Goal: Transaction & Acquisition: Purchase product/service

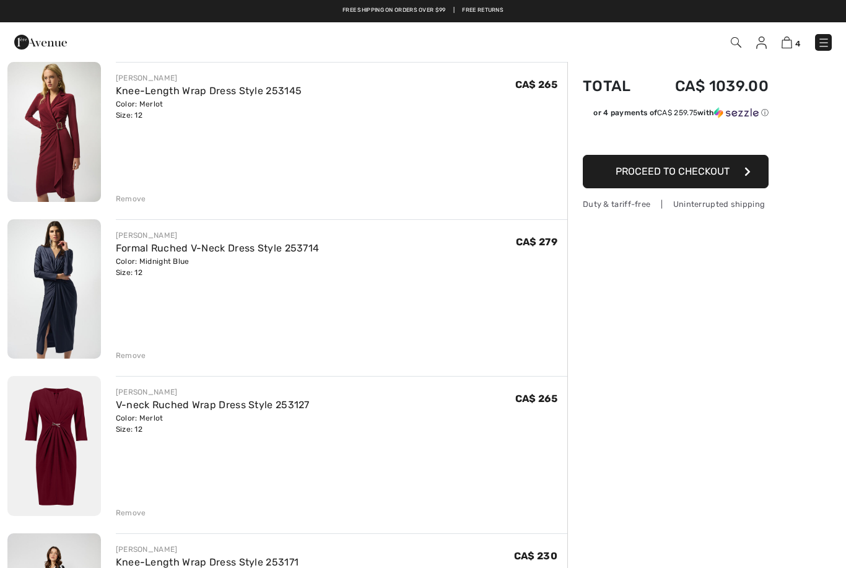
scroll to position [99, 0]
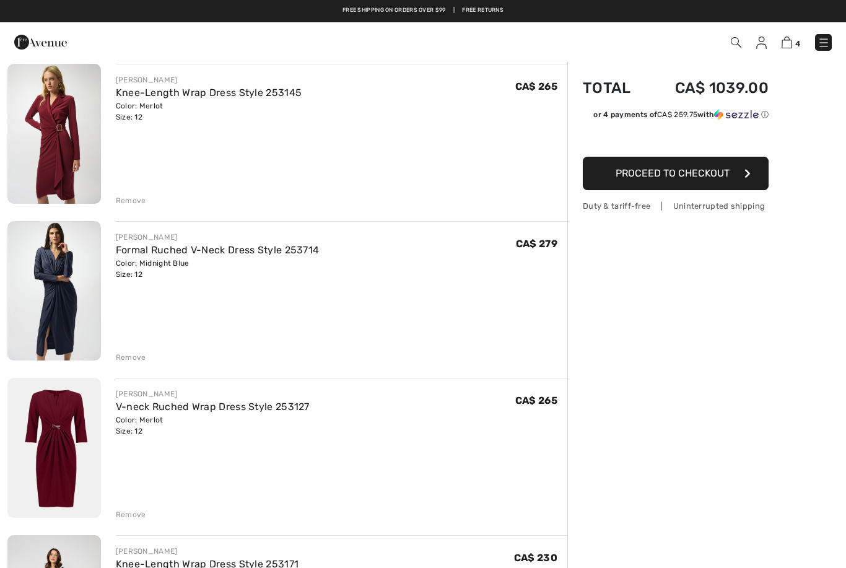
click at [73, 445] on img at bounding box center [54, 448] width 94 height 140
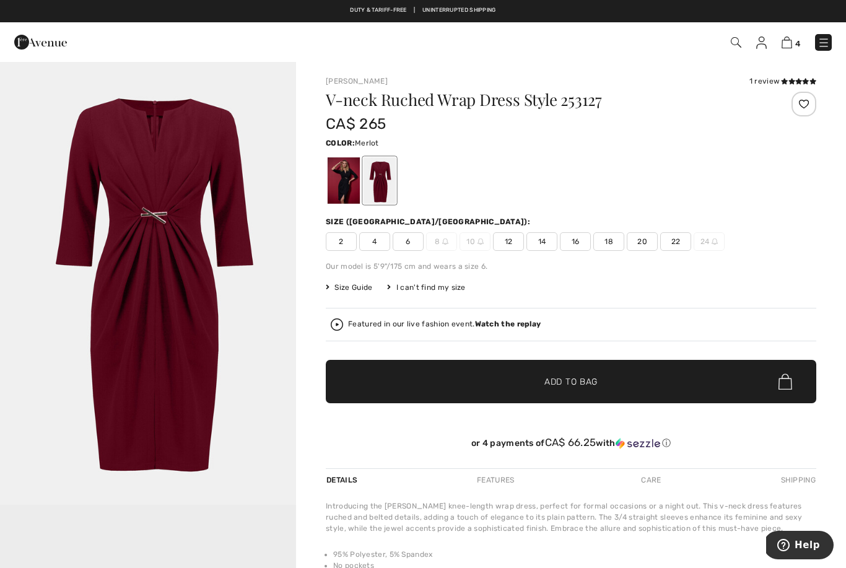
click at [345, 181] on div at bounding box center [344, 180] width 32 height 46
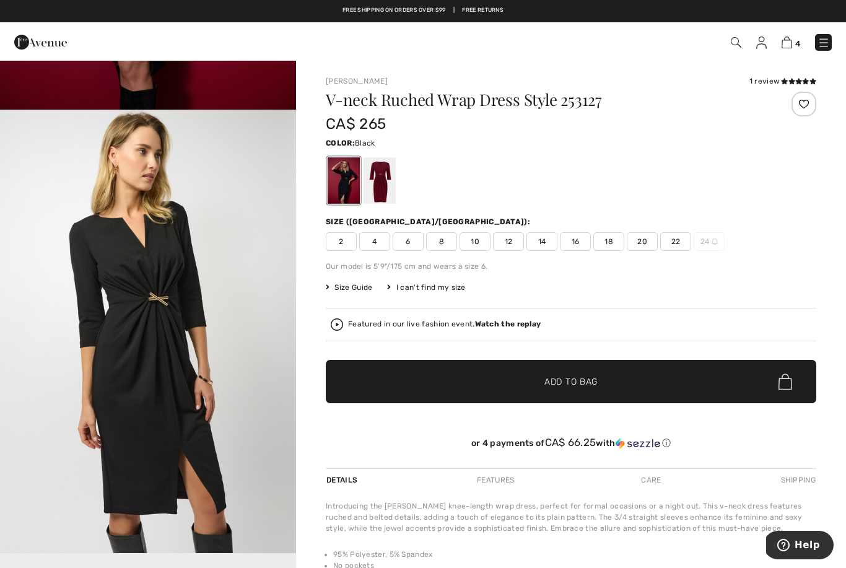
scroll to position [400, 0]
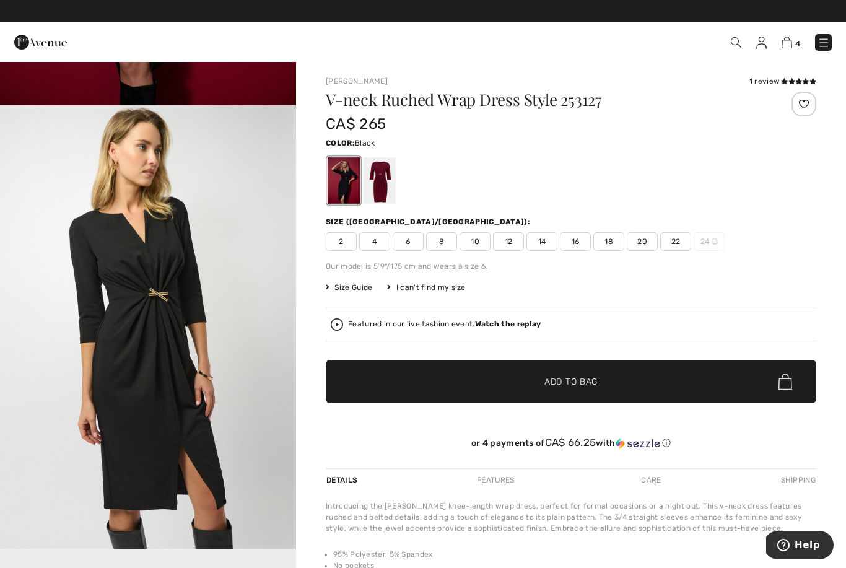
click at [262, 490] on img "2 / 5" at bounding box center [148, 327] width 296 height 444
click at [790, 38] on img at bounding box center [787, 43] width 11 height 12
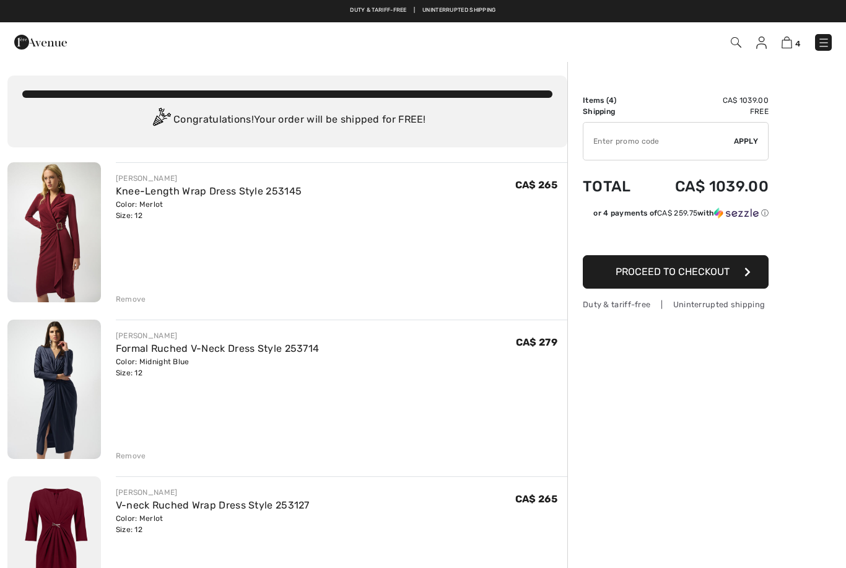
click at [61, 246] on img at bounding box center [54, 232] width 94 height 140
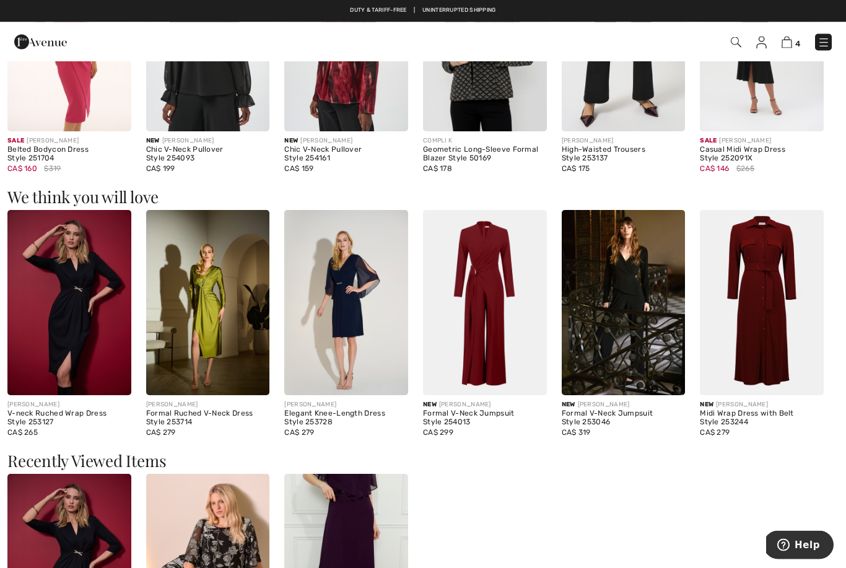
scroll to position [862, 0]
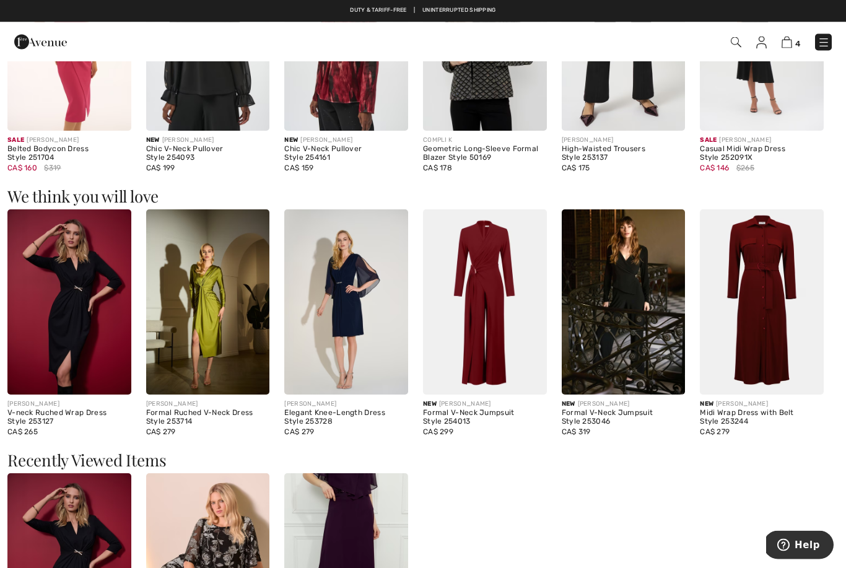
click at [768, 330] on img at bounding box center [762, 302] width 124 height 185
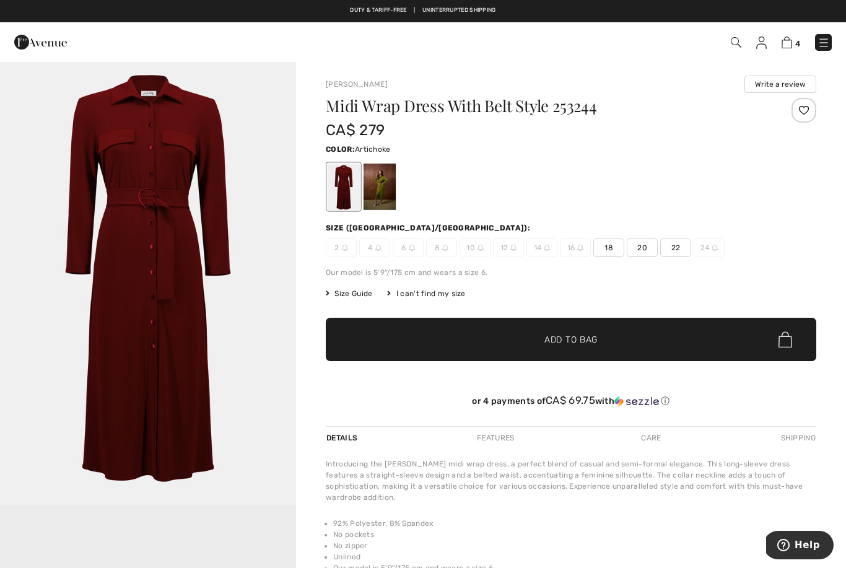
click at [388, 189] on div at bounding box center [380, 187] width 32 height 46
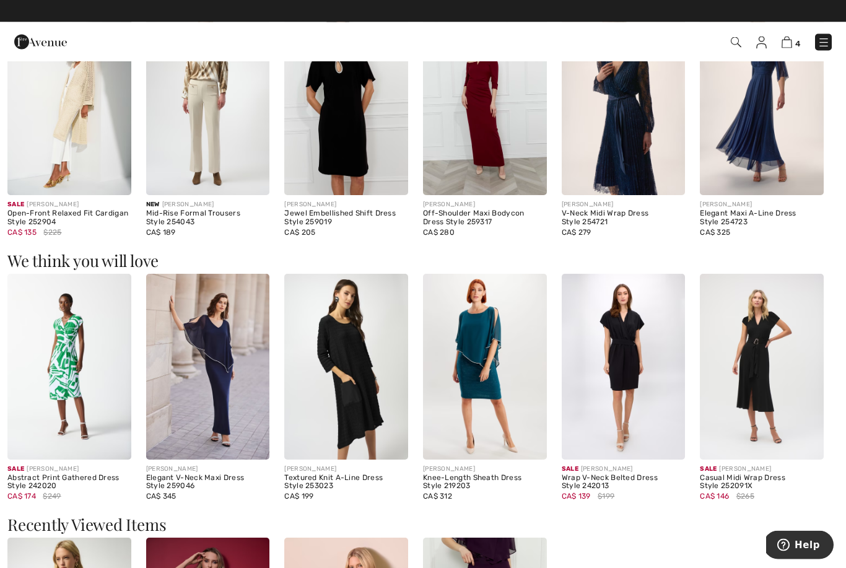
scroll to position [758, 0]
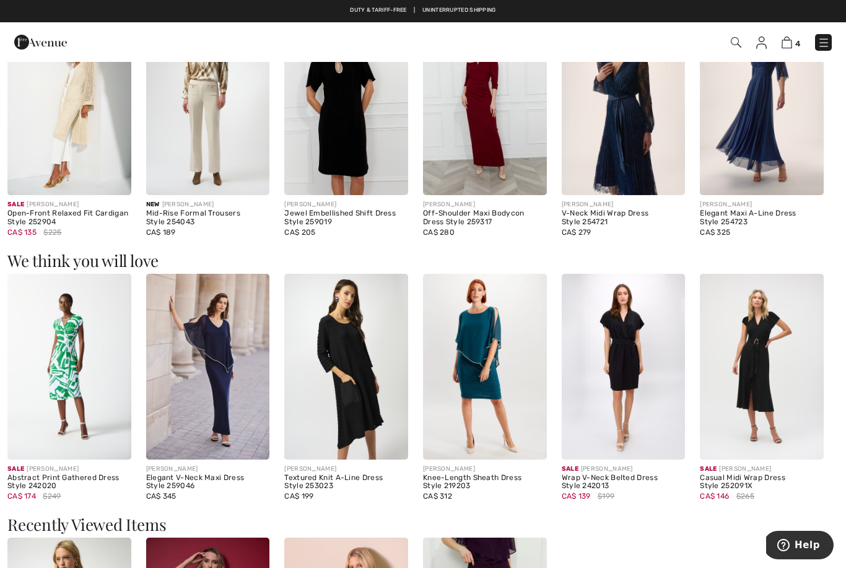
click at [484, 364] on img at bounding box center [485, 366] width 124 height 185
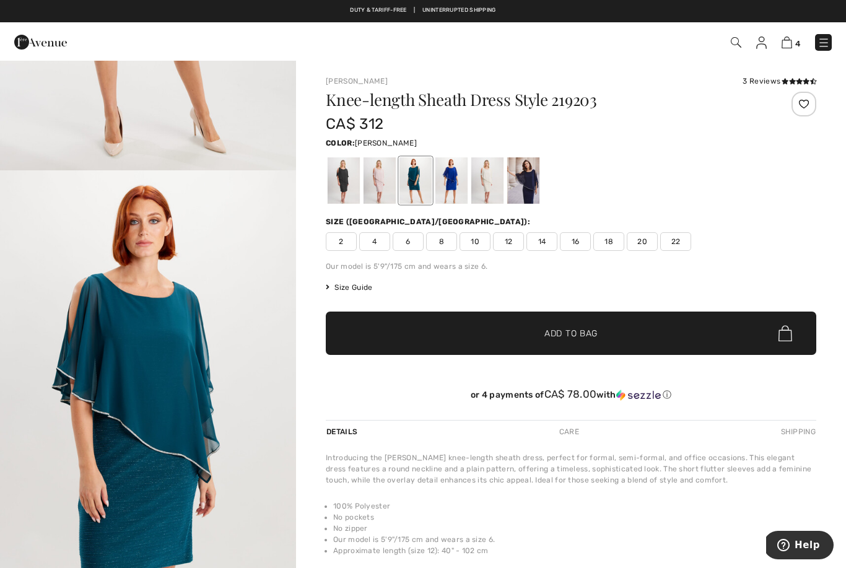
click at [540, 514] on li "No pockets" at bounding box center [574, 517] width 483 height 11
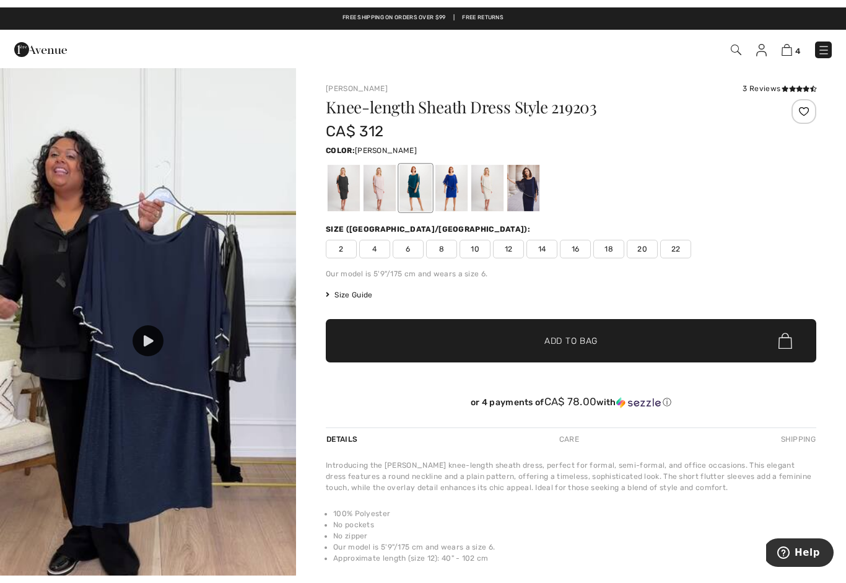
scroll to position [881, 0]
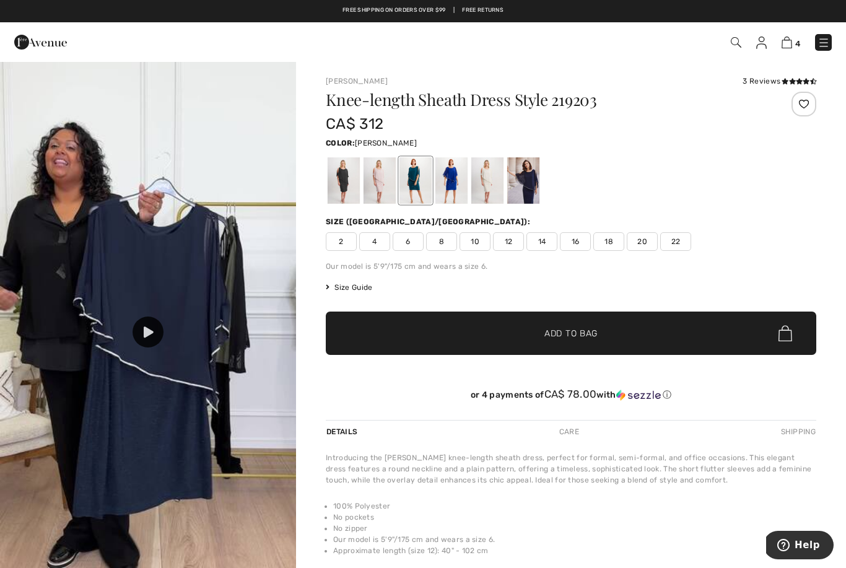
click at [154, 332] on icon at bounding box center [149, 332] width 10 height 11
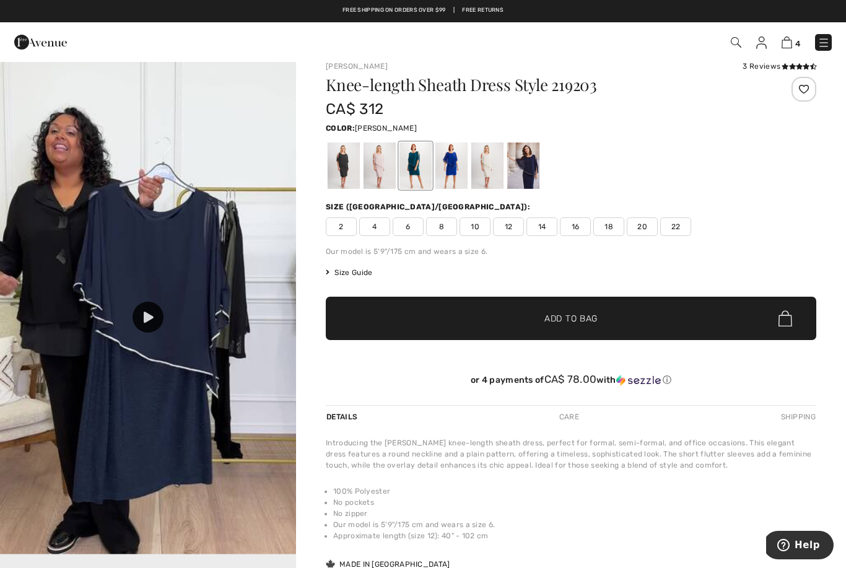
scroll to position [0, 0]
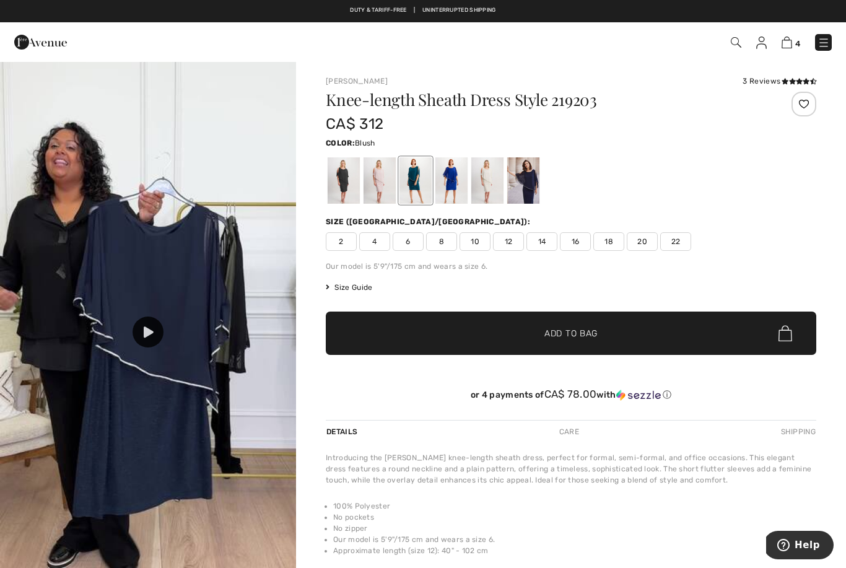
click at [384, 178] on div at bounding box center [380, 180] width 32 height 46
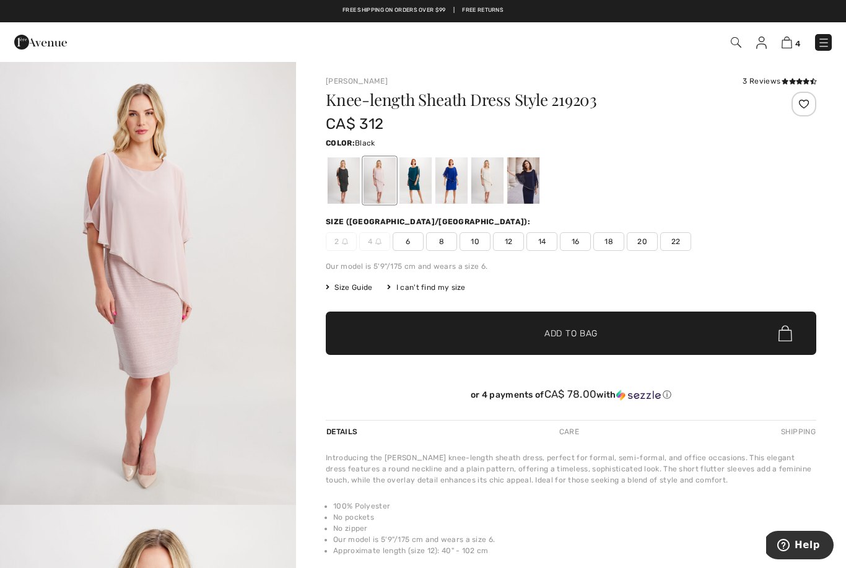
click at [346, 185] on div at bounding box center [344, 180] width 32 height 46
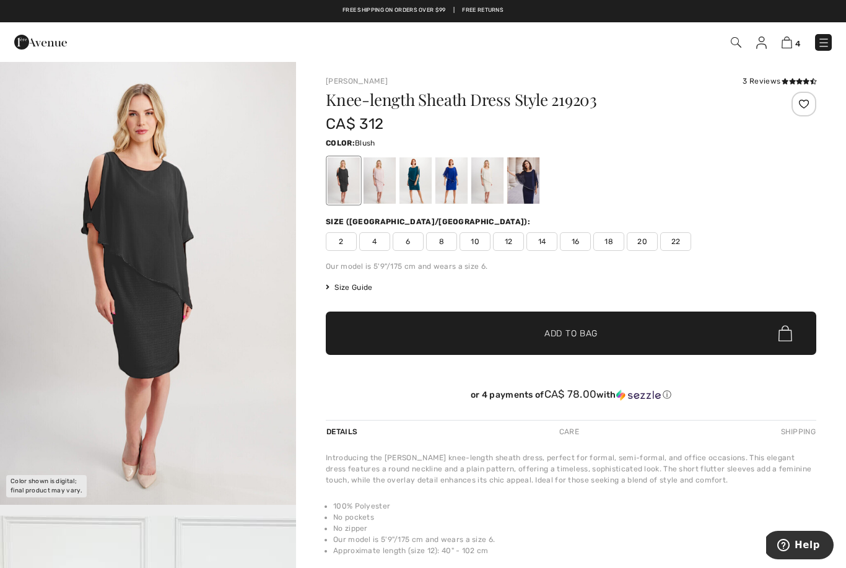
click at [385, 189] on div at bounding box center [380, 180] width 32 height 46
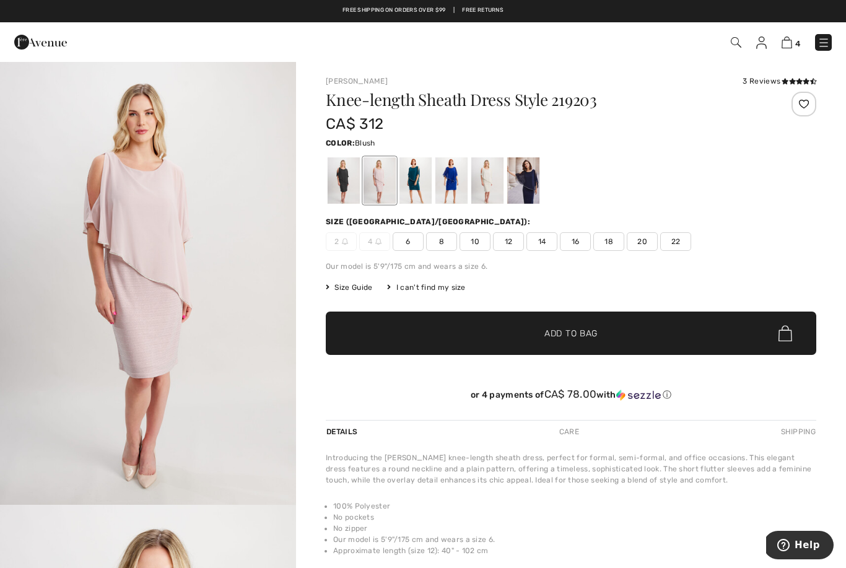
click at [418, 183] on div at bounding box center [416, 180] width 32 height 46
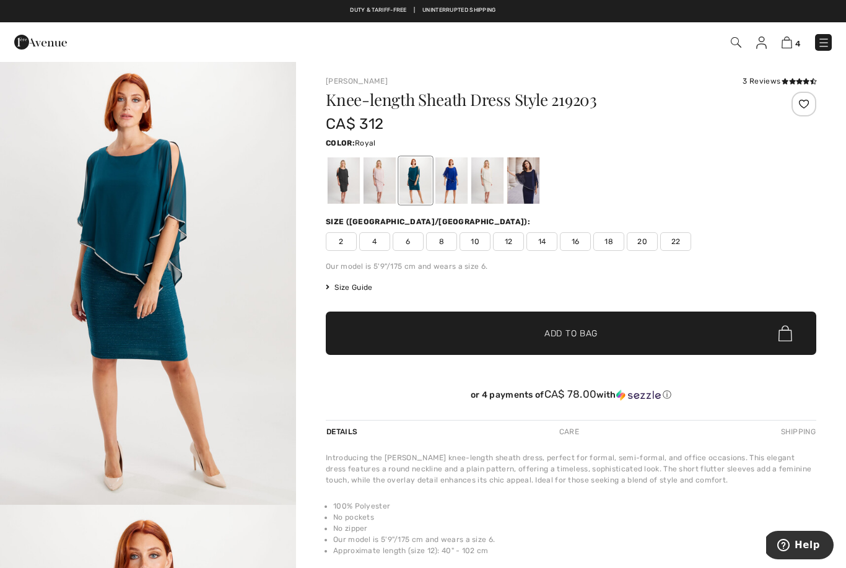
click at [455, 185] on div at bounding box center [452, 180] width 32 height 46
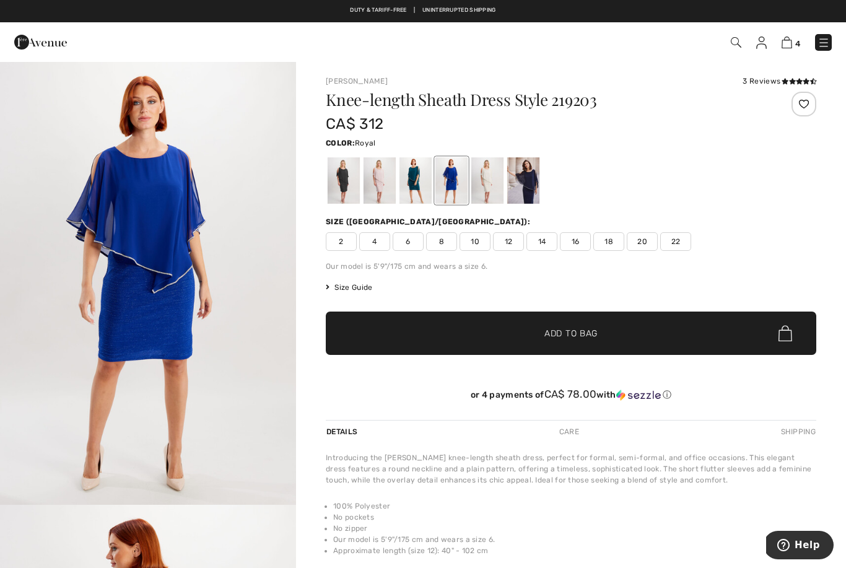
click at [488, 181] on div at bounding box center [488, 180] width 32 height 46
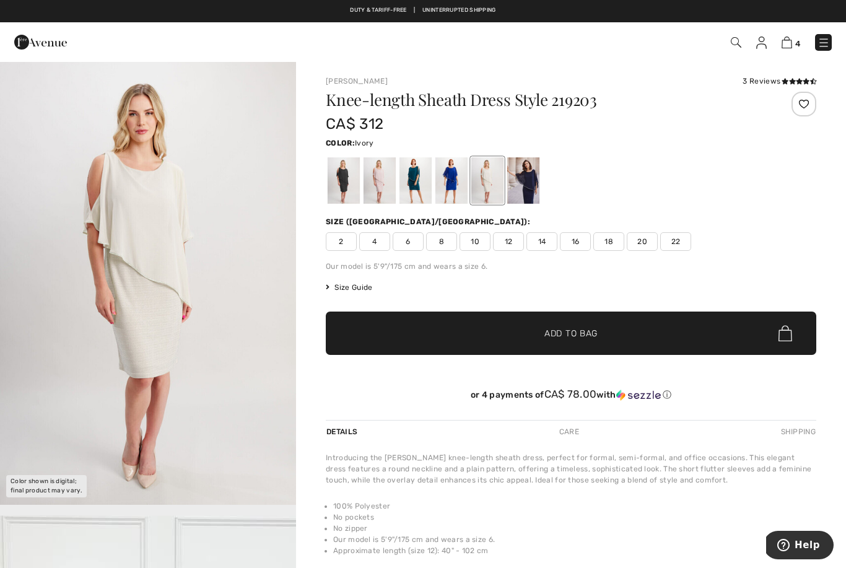
click at [530, 179] on div at bounding box center [524, 180] width 32 height 46
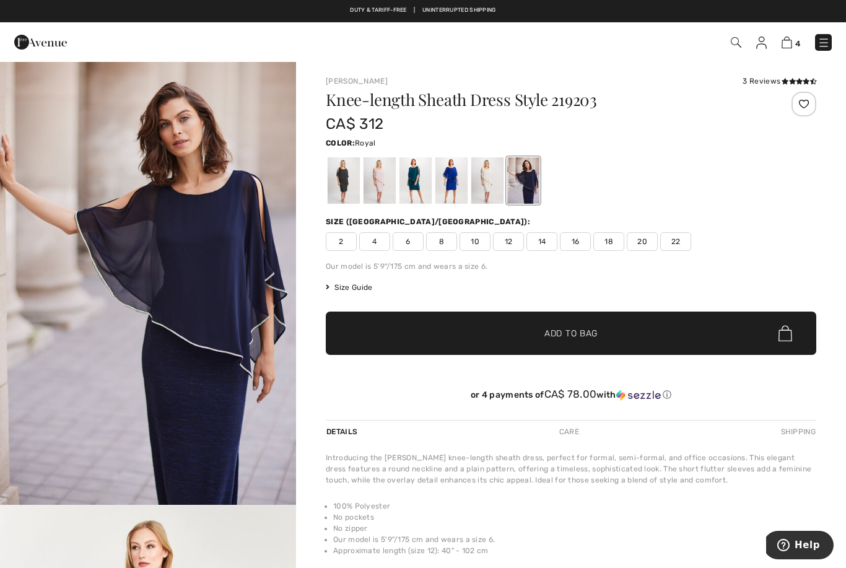
click at [448, 184] on div at bounding box center [452, 180] width 32 height 46
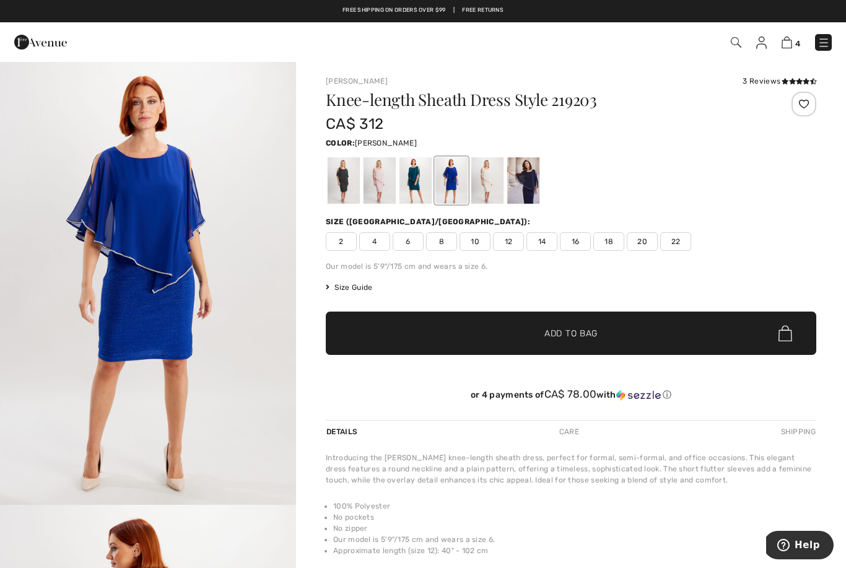
click at [417, 182] on div at bounding box center [416, 180] width 32 height 46
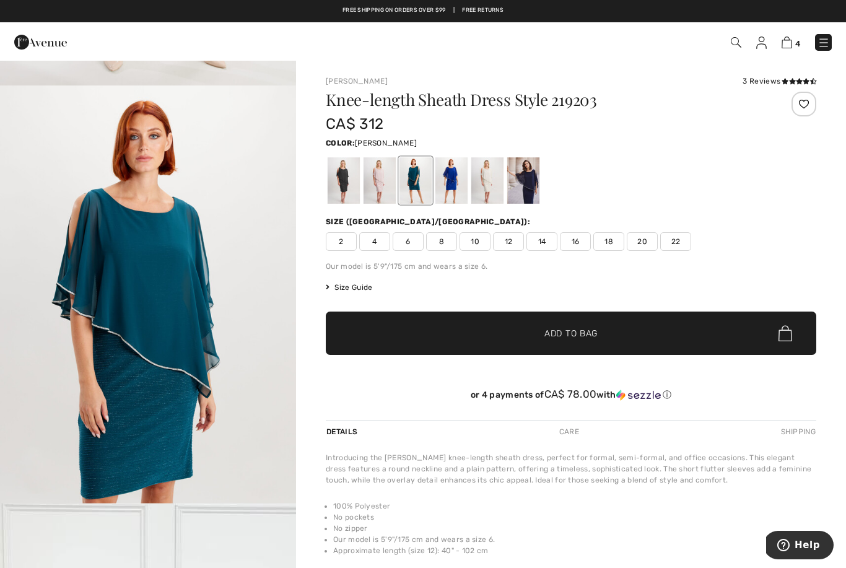
scroll to position [410, 0]
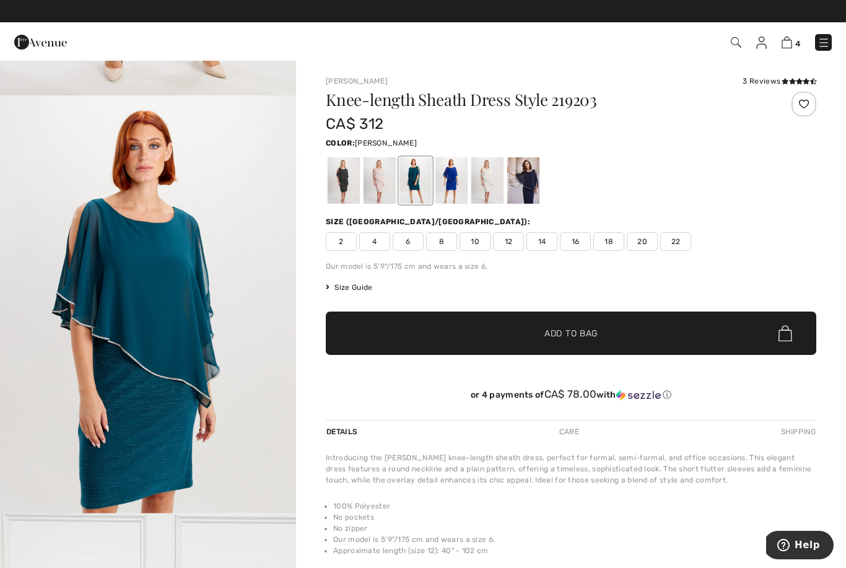
click at [200, 382] on img "2 / 4" at bounding box center [148, 317] width 296 height 444
click at [513, 240] on span "12" at bounding box center [508, 241] width 31 height 19
click at [568, 340] on span "✔ Added to Bag Add to Bag" at bounding box center [571, 333] width 491 height 43
click at [791, 38] on img at bounding box center [787, 43] width 11 height 12
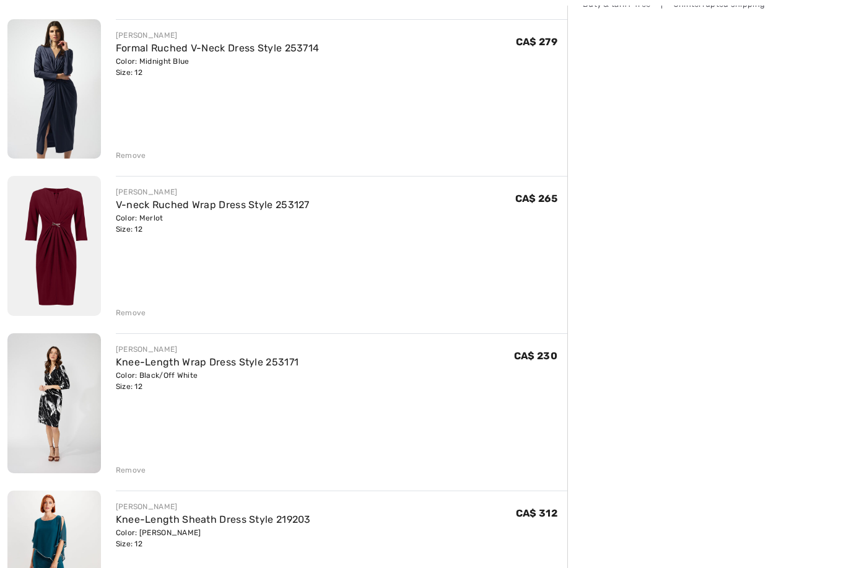
scroll to position [302, 0]
click at [133, 471] on div "Remove" at bounding box center [131, 469] width 30 height 11
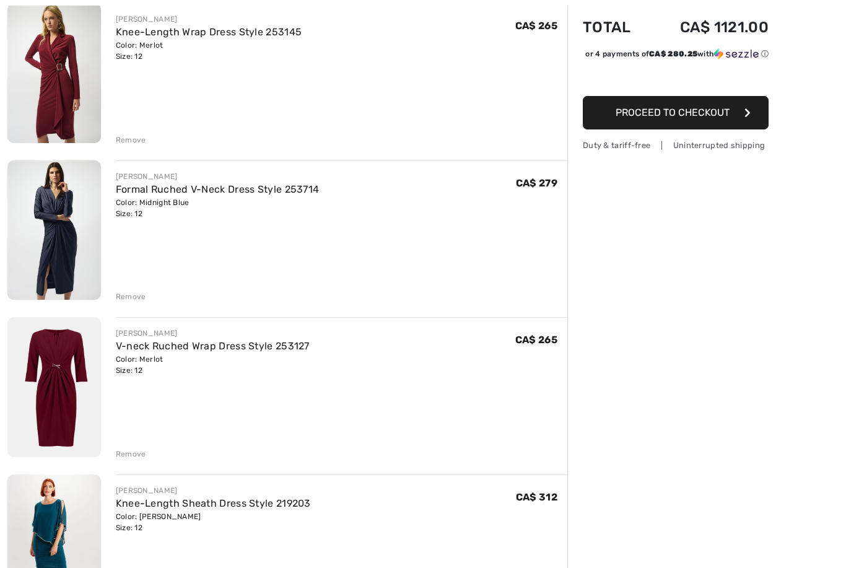
scroll to position [159, 0]
click at [136, 126] on div "JOSEPH RIBKOFF Knee-Length Wrap Dress Style 253145 Color: Merlot Size: 12 Final…" at bounding box center [342, 74] width 452 height 143
click at [133, 141] on div "Remove" at bounding box center [131, 139] width 30 height 11
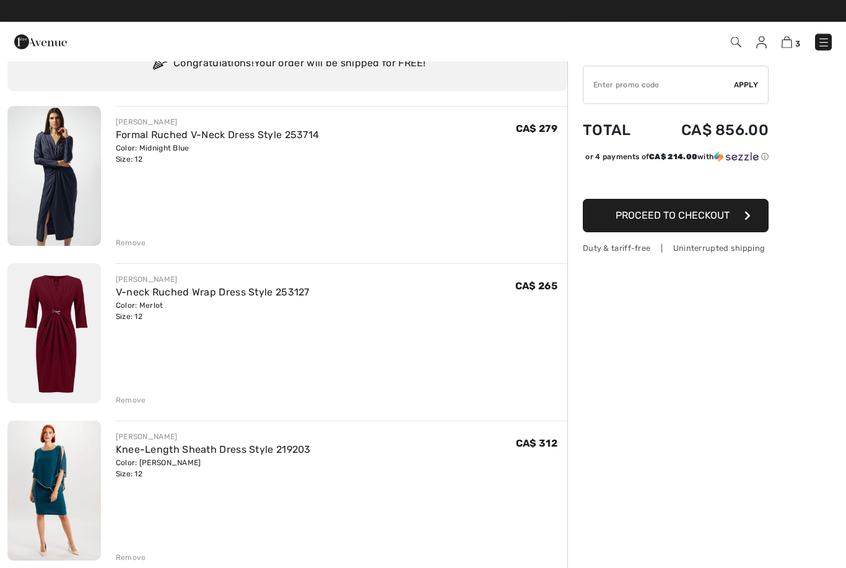
scroll to position [56, 0]
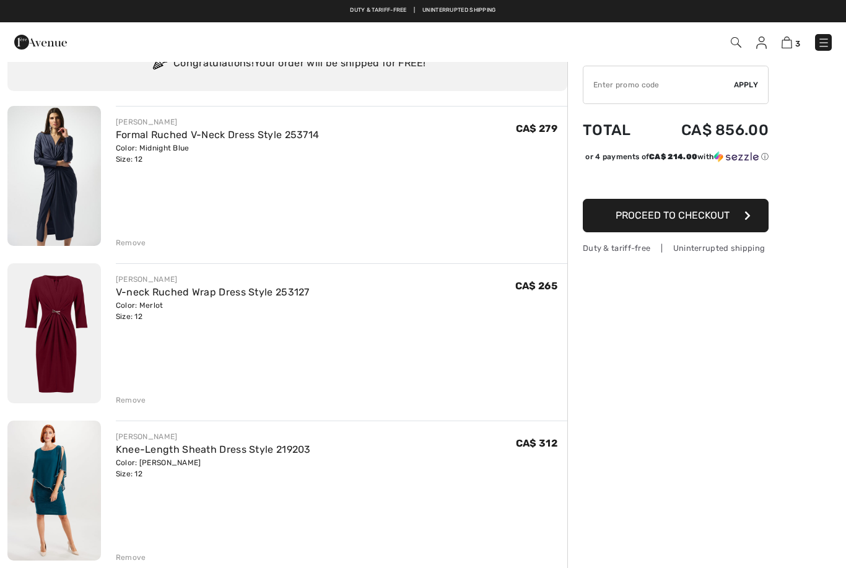
click at [697, 221] on span "Proceed to Checkout" at bounding box center [673, 215] width 114 height 12
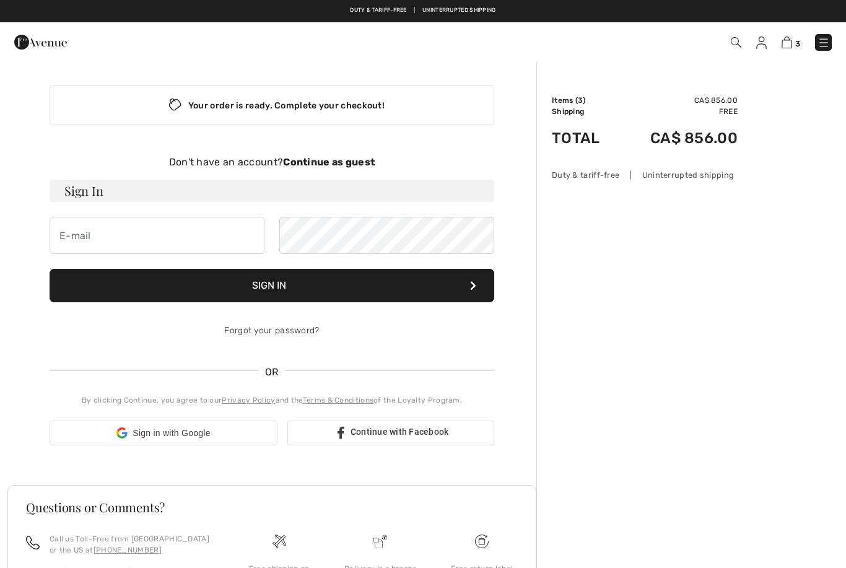
checkbox input "true"
click at [346, 164] on strong "Continue as guest" at bounding box center [329, 162] width 92 height 12
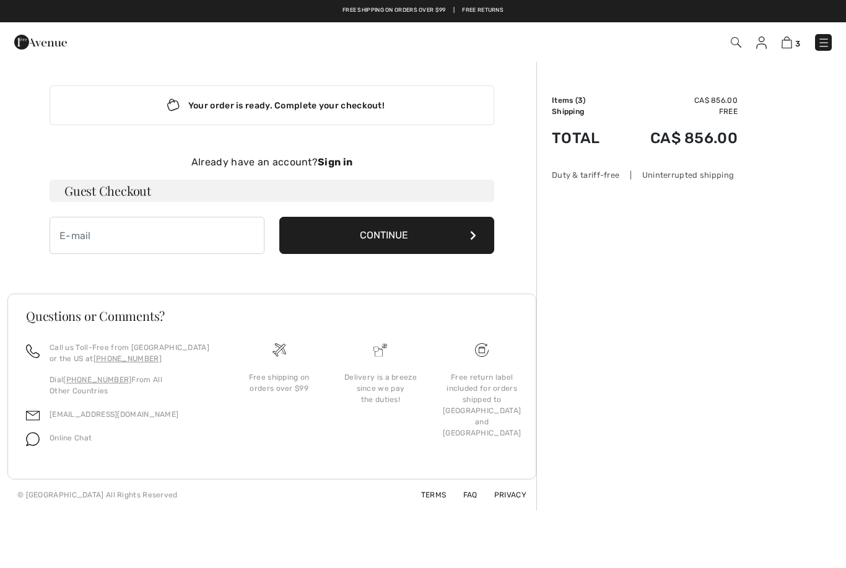
click at [348, 163] on strong "Sign in" at bounding box center [335, 162] width 35 height 12
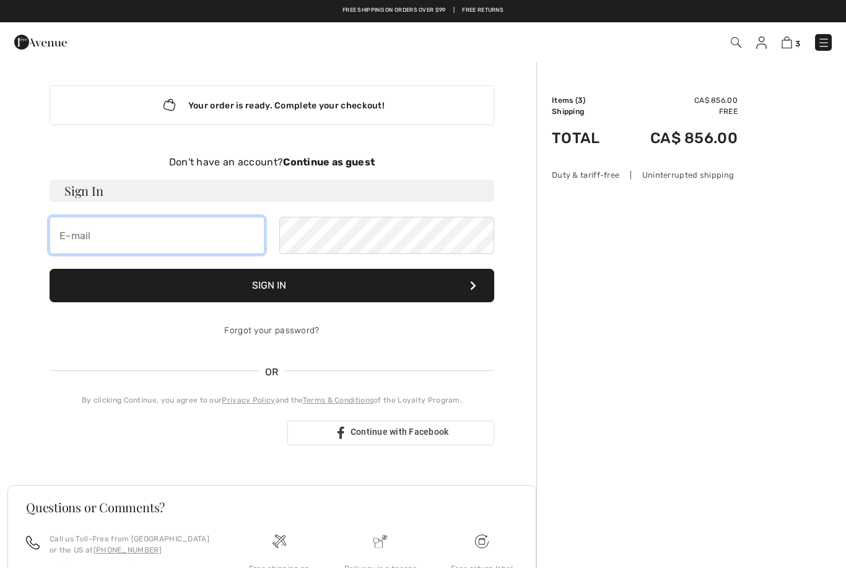
click at [125, 231] on input "email" at bounding box center [157, 235] width 215 height 37
type input "[EMAIL_ADDRESS][DOMAIN_NAME]"
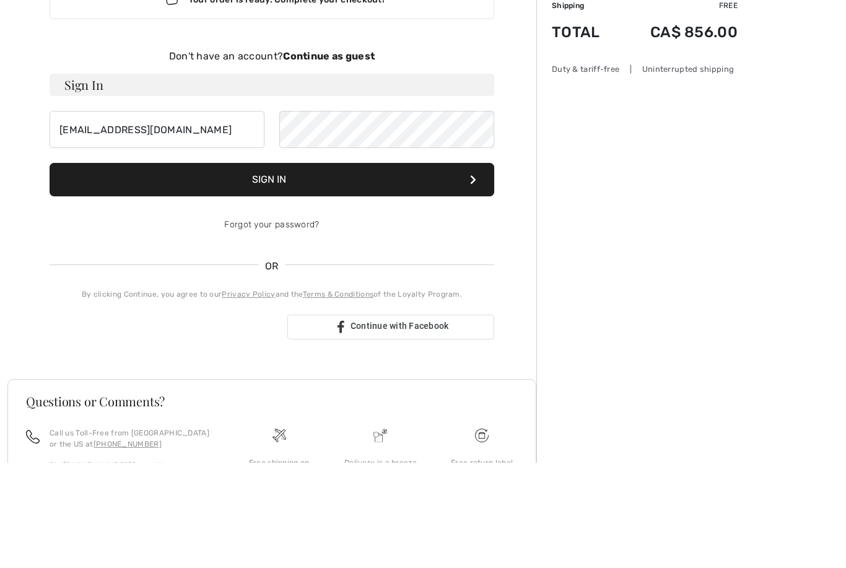
click at [350, 156] on strong "Continue as guest" at bounding box center [329, 162] width 92 height 12
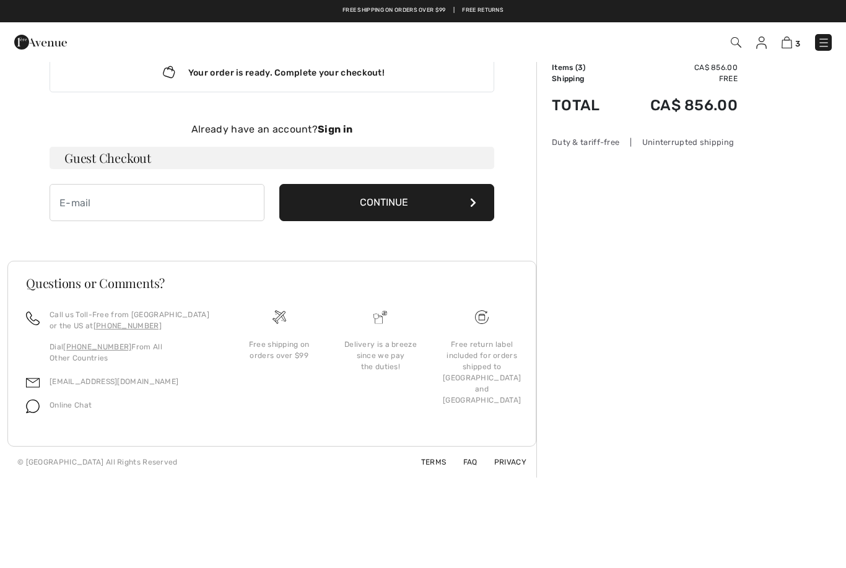
scroll to position [32, 0]
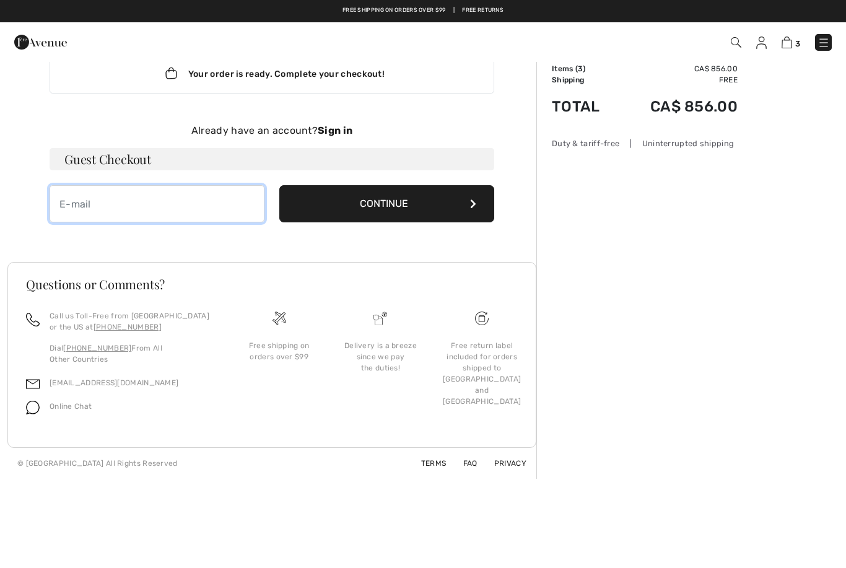
click at [139, 201] on input "email" at bounding box center [157, 203] width 215 height 37
type input "[EMAIL_ADDRESS][DOMAIN_NAME]"
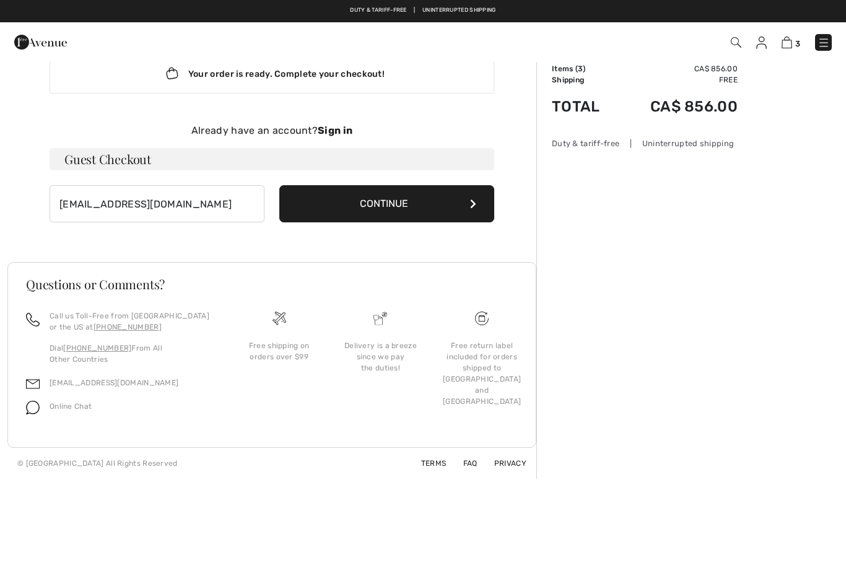
click at [412, 200] on button "Continue" at bounding box center [386, 203] width 215 height 37
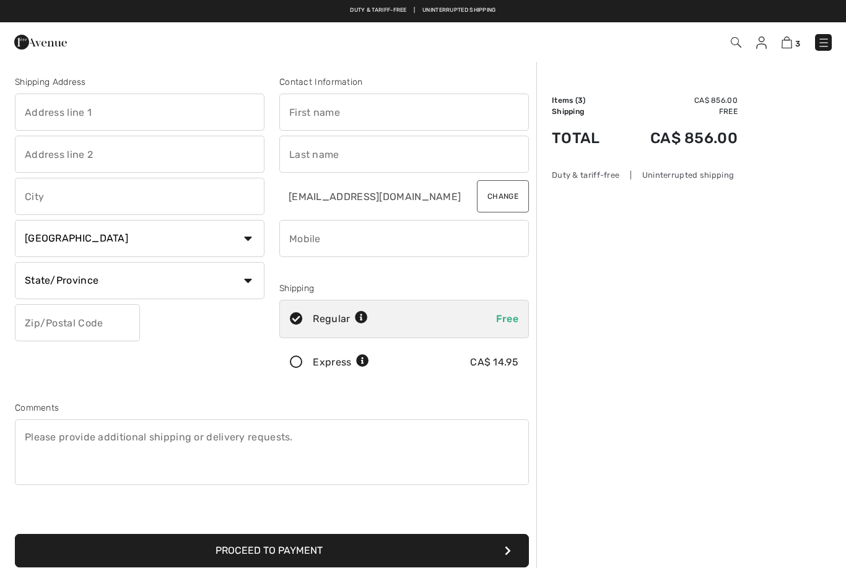
click at [53, 110] on input "text" at bounding box center [140, 112] width 250 height 37
type input "[STREET_ADDRESS][PERSON_NAME]"
click at [41, 152] on input "text" at bounding box center [140, 154] width 250 height 37
type input "Westmeath"
click at [43, 196] on input "text" at bounding box center [140, 196] width 250 height 37
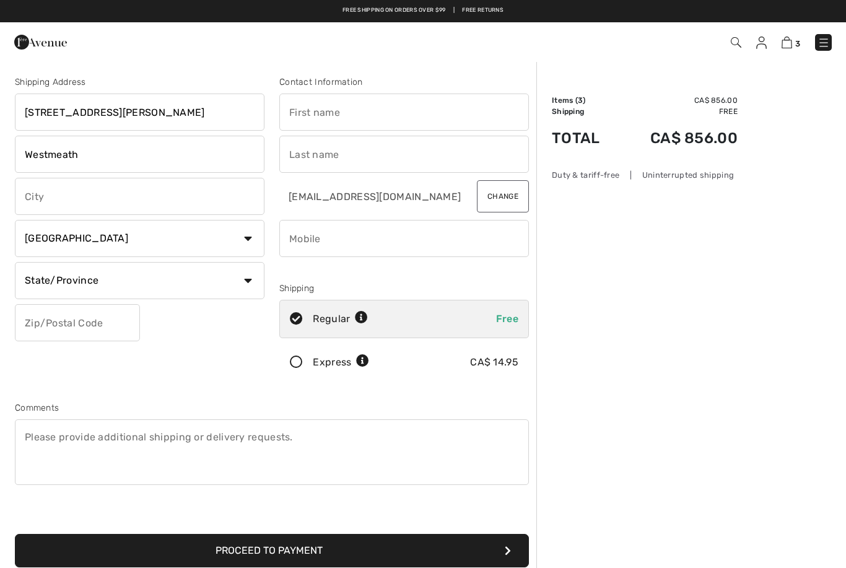
click at [98, 157] on input "Westmeath" at bounding box center [140, 154] width 250 height 37
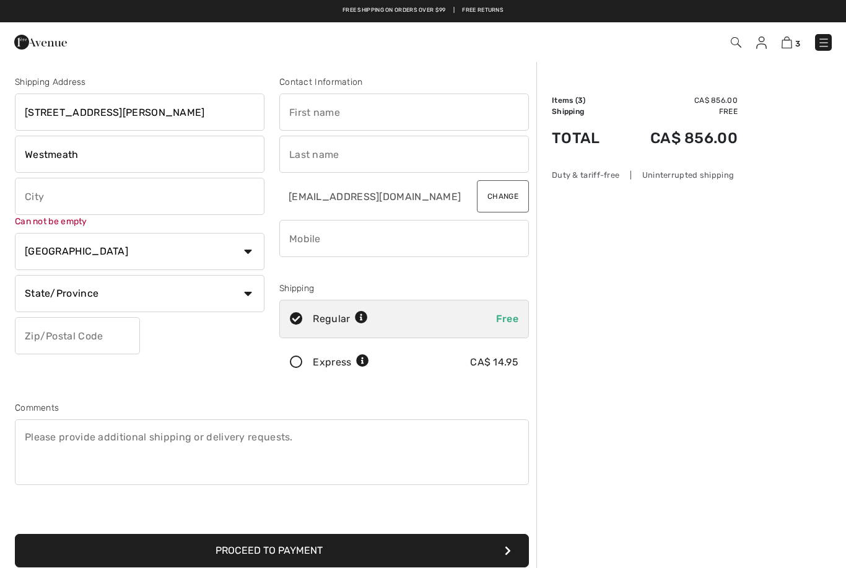
click at [50, 152] on input "Westmeath" at bounding box center [140, 154] width 250 height 37
click at [58, 152] on input "Westmeath" at bounding box center [140, 154] width 250 height 37
click at [48, 193] on input "text" at bounding box center [140, 196] width 250 height 37
click at [38, 195] on input "text" at bounding box center [140, 196] width 250 height 37
paste input "Westmeath"
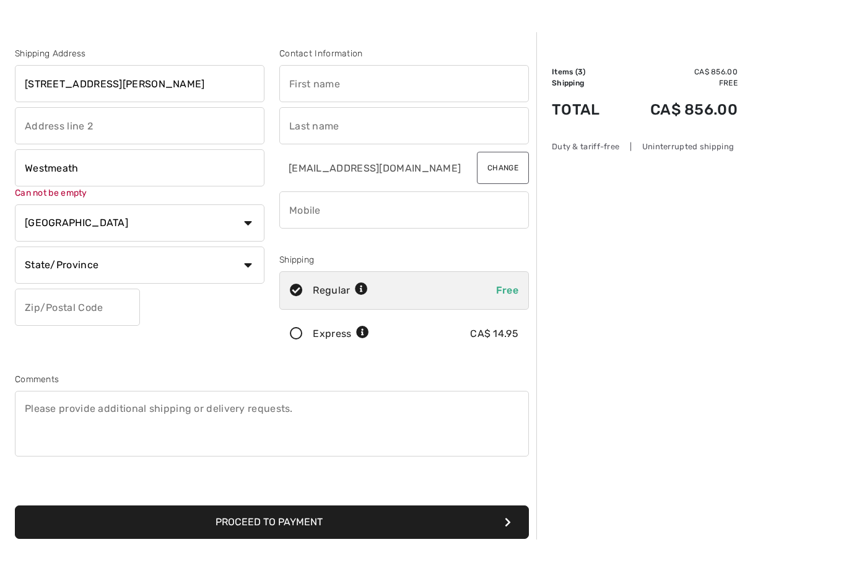
type input "Westmeath"
click at [245, 275] on select "State/Province Alberta British Columbia Manitoba New Brunswick Newfoundland and…" at bounding box center [140, 293] width 250 height 37
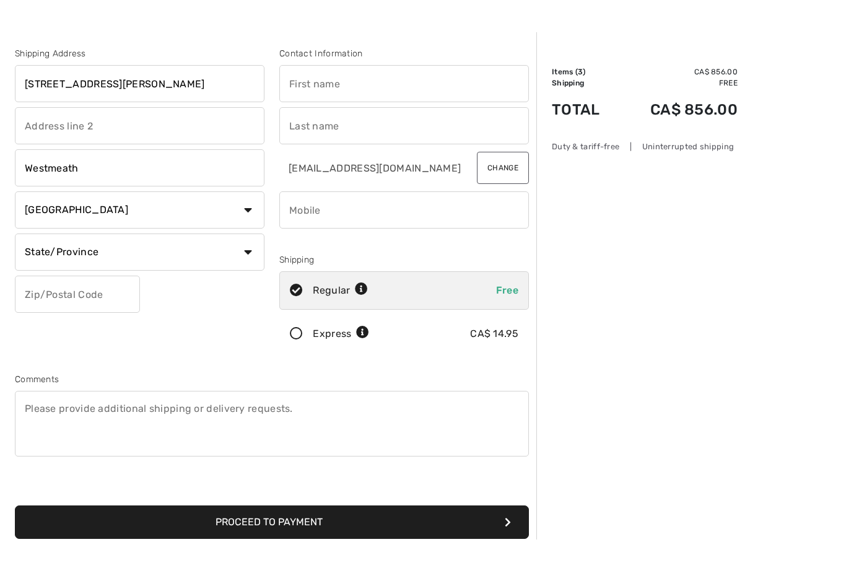
scroll to position [29, 0]
select select "ON"
click at [91, 292] on input "text" at bounding box center [77, 294] width 125 height 37
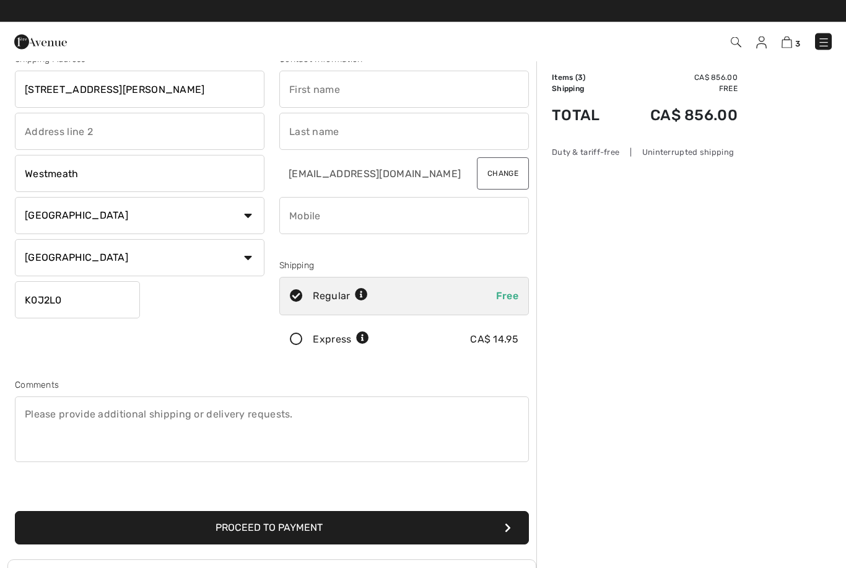
scroll to position [0, 0]
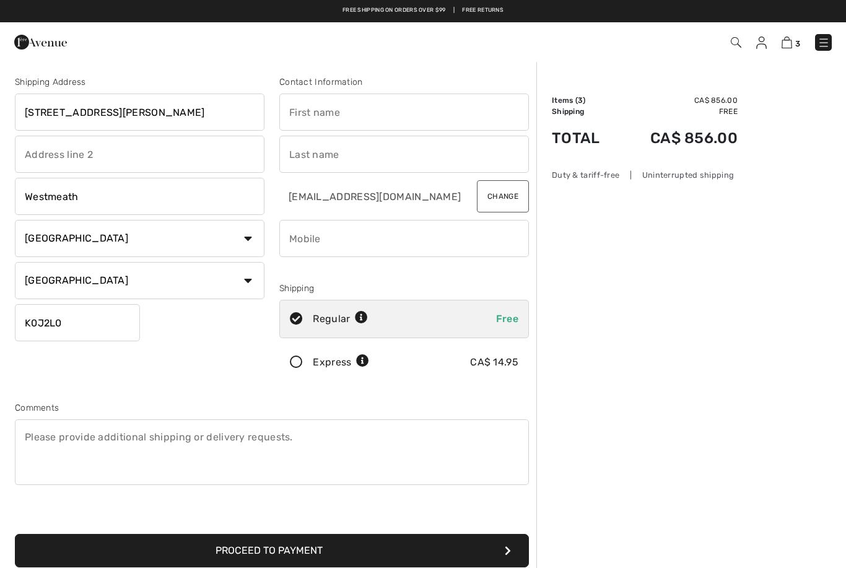
type input "K0J2L0"
click at [319, 110] on input "text" at bounding box center [404, 112] width 250 height 37
type input "[PERSON_NAME]"
click at [317, 158] on input "text" at bounding box center [404, 154] width 250 height 37
type input "[PERSON_NAME]"
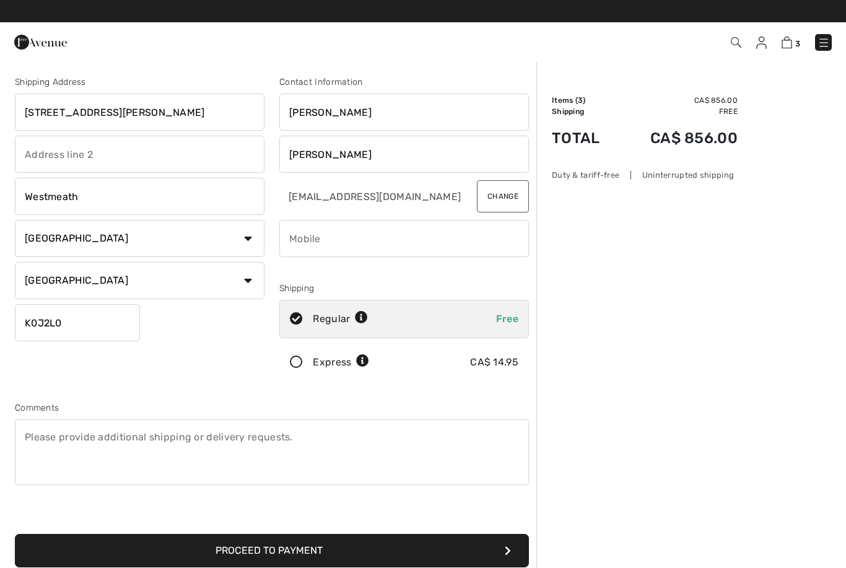
click at [345, 241] on input "phone" at bounding box center [404, 238] width 250 height 37
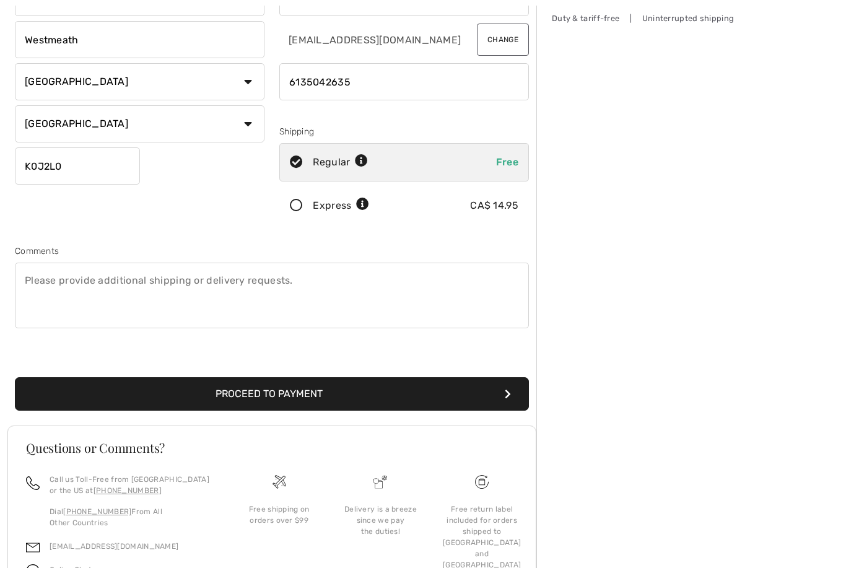
scroll to position [157, 0]
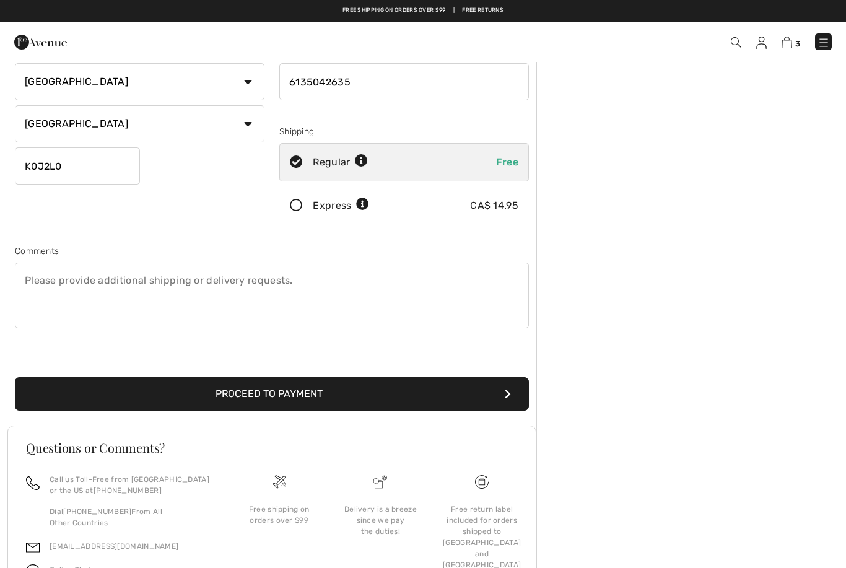
type input "6135042635"
click at [286, 397] on button "Proceed to Payment" at bounding box center [272, 393] width 514 height 33
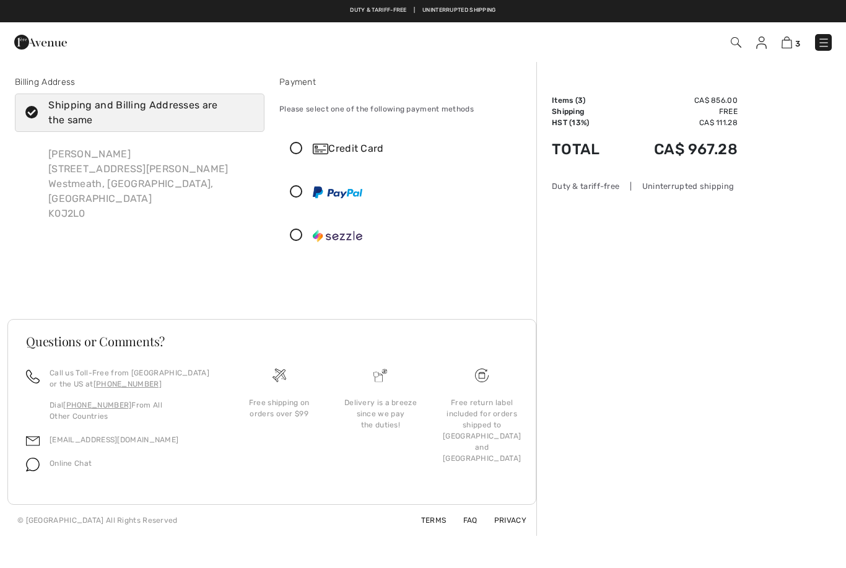
scroll to position [2, 0]
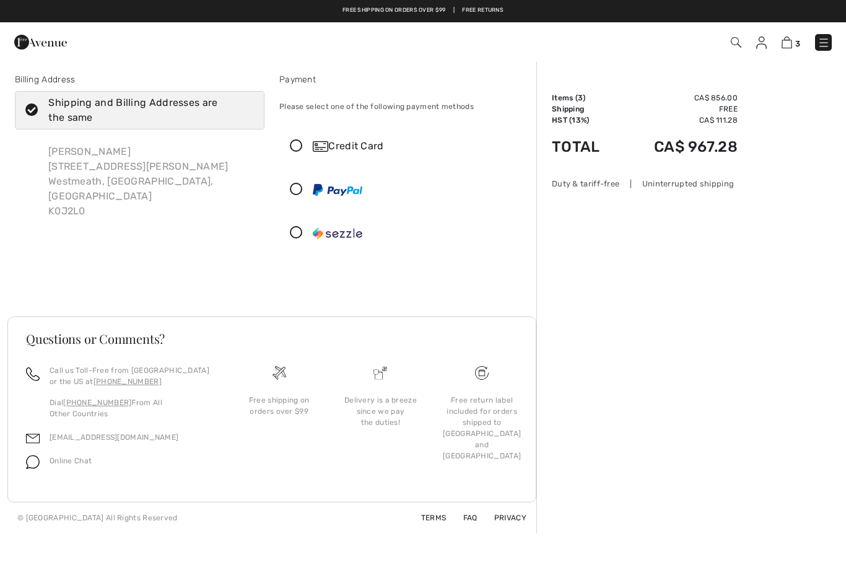
click at [298, 148] on icon at bounding box center [296, 146] width 33 height 13
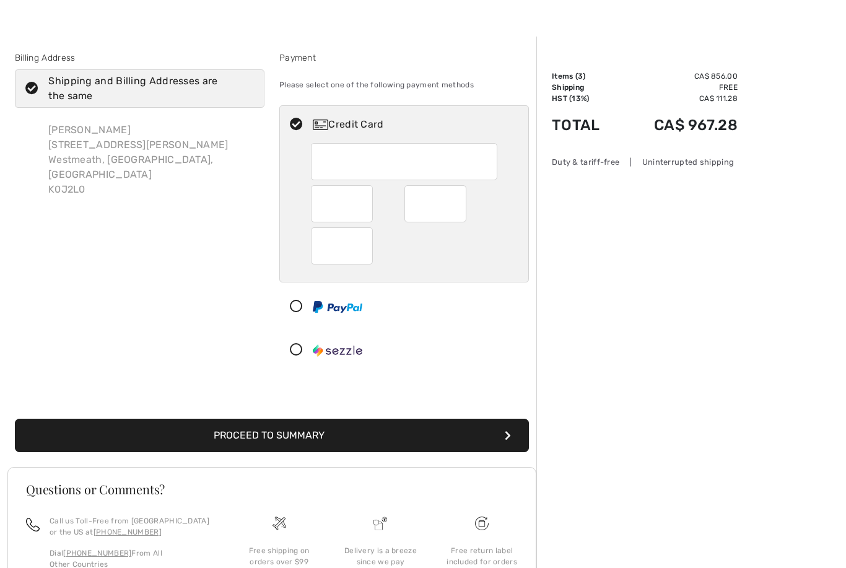
scroll to position [24, 0]
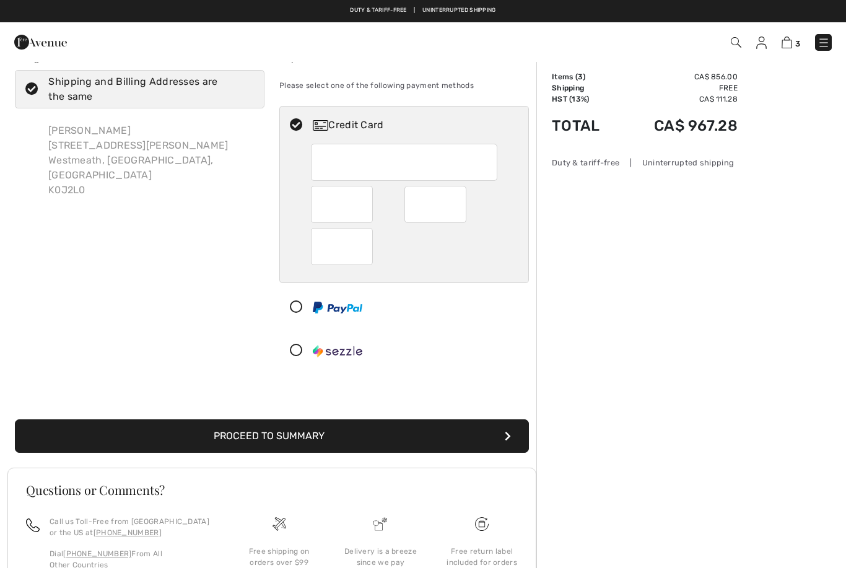
click at [455, 436] on button "Proceed to Summary" at bounding box center [272, 436] width 514 height 33
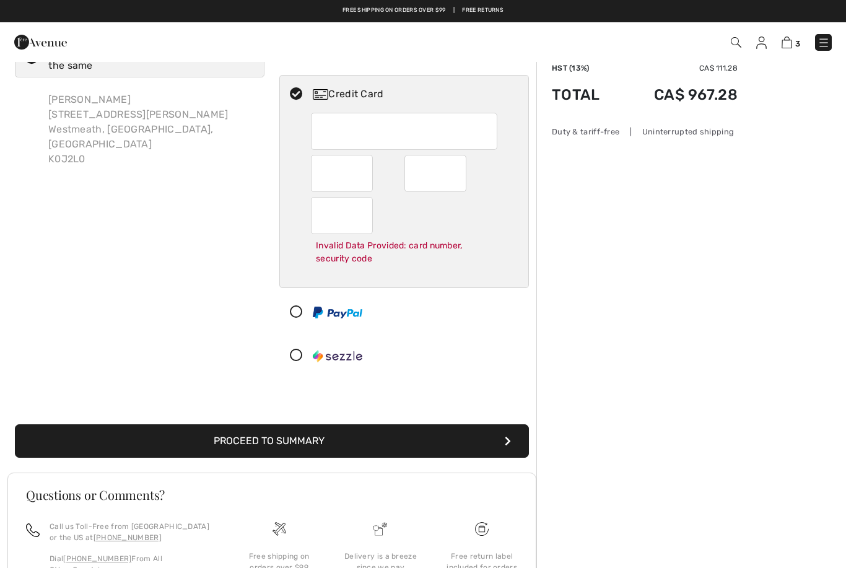
scroll to position [136, 0]
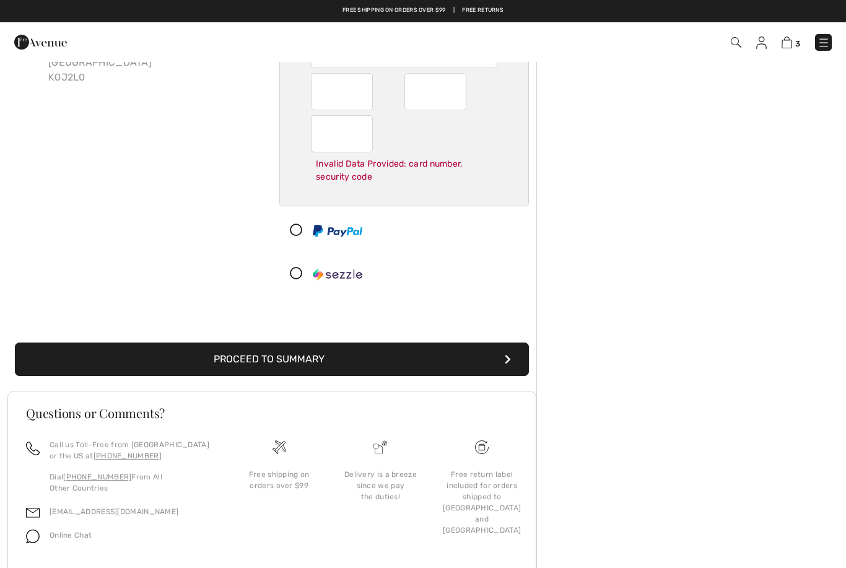
click at [643, 409] on div "Order Summary Details Items ( 3 ) CA$ 856.00 Promo code CA$ 0.00 Shipping Free …" at bounding box center [692, 266] width 310 height 684
click at [646, 408] on div "Order Summary Details Items ( 3 ) CA$ 856.00 Promo code CA$ 0.00 Shipping Free …" at bounding box center [692, 266] width 310 height 684
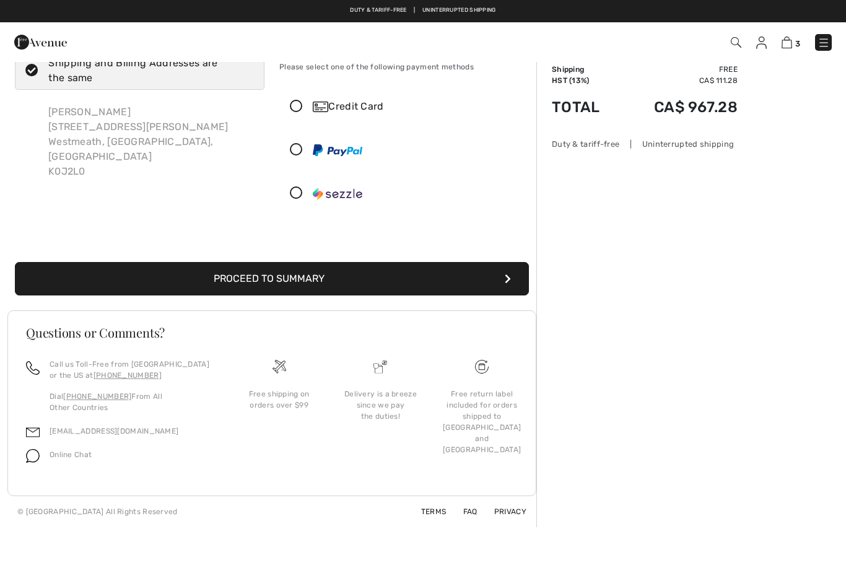
click at [773, 534] on div "Billing Address Shipping and Billing Addresses are the same [PERSON_NAME] [STRE…" at bounding box center [423, 294] width 846 height 550
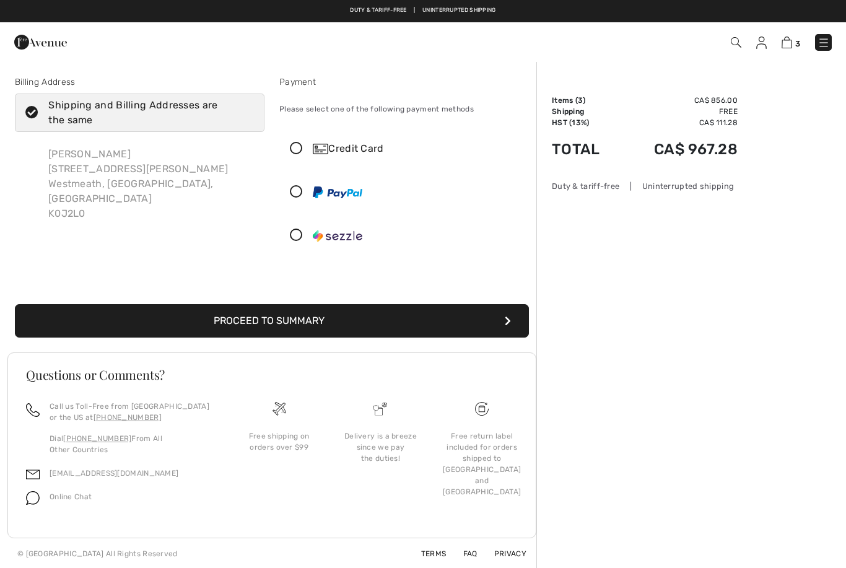
click at [826, 42] on img at bounding box center [824, 43] width 12 height 12
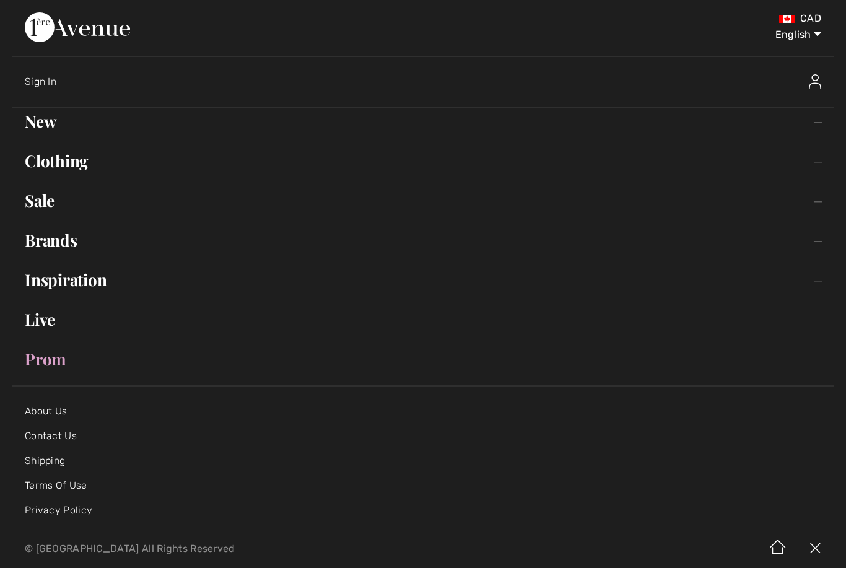
click at [819, 82] on img at bounding box center [815, 81] width 12 height 15
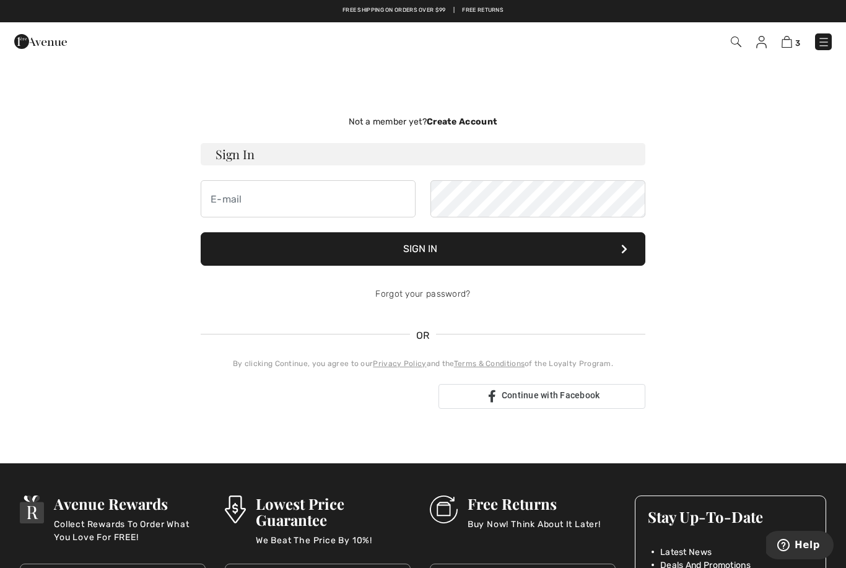
click at [485, 122] on strong "Create Account" at bounding box center [462, 122] width 71 height 11
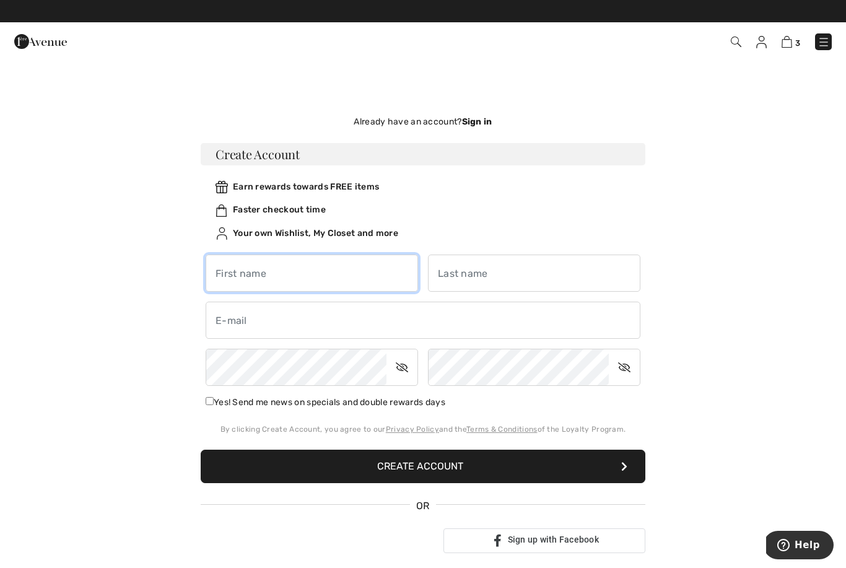
click at [234, 270] on input "text" at bounding box center [312, 273] width 213 height 37
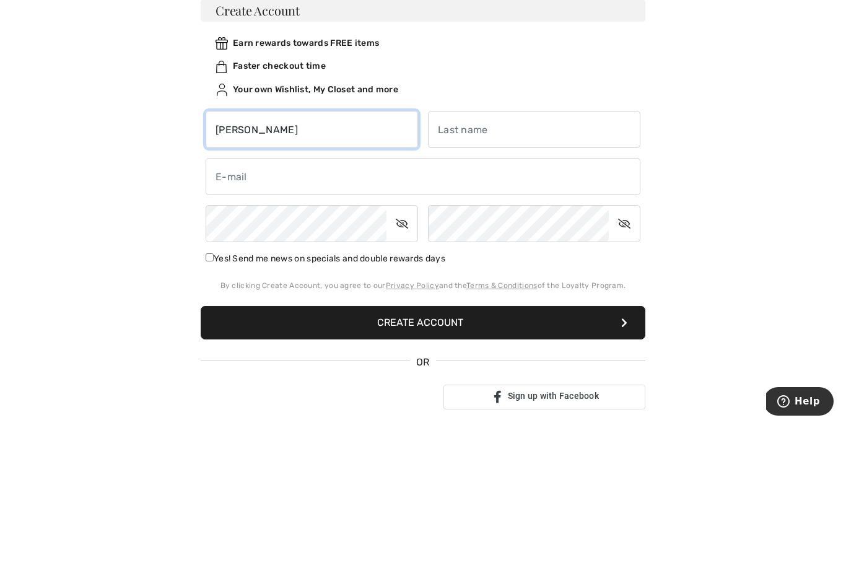
type input "[PERSON_NAME]"
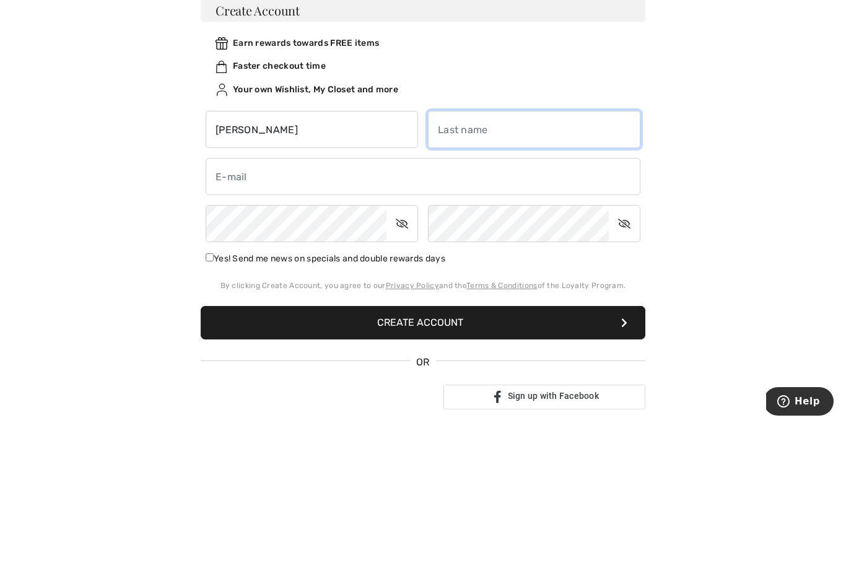
click at [486, 255] on input "text" at bounding box center [534, 273] width 213 height 37
type input "[PERSON_NAME]"
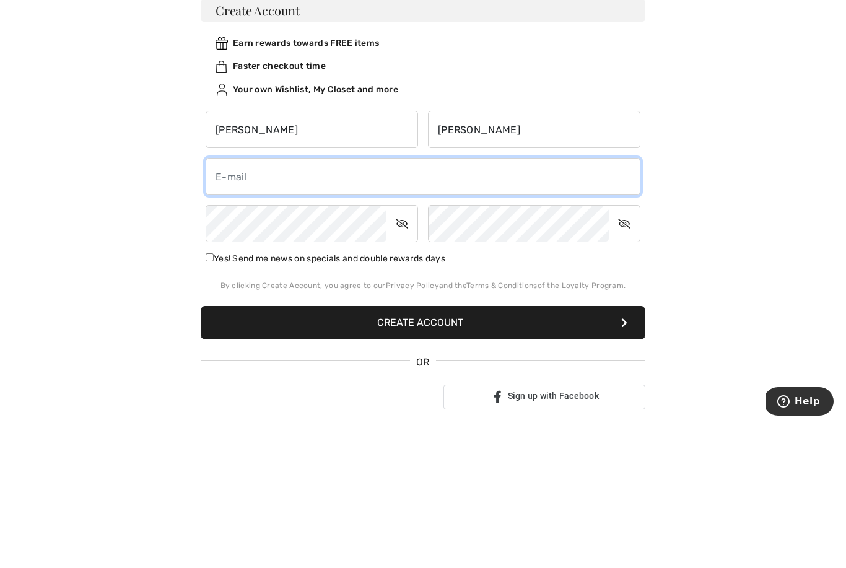
click at [280, 302] on input "email" at bounding box center [423, 320] width 435 height 37
type input "l"
type input "[EMAIL_ADDRESS][DOMAIN_NAME]"
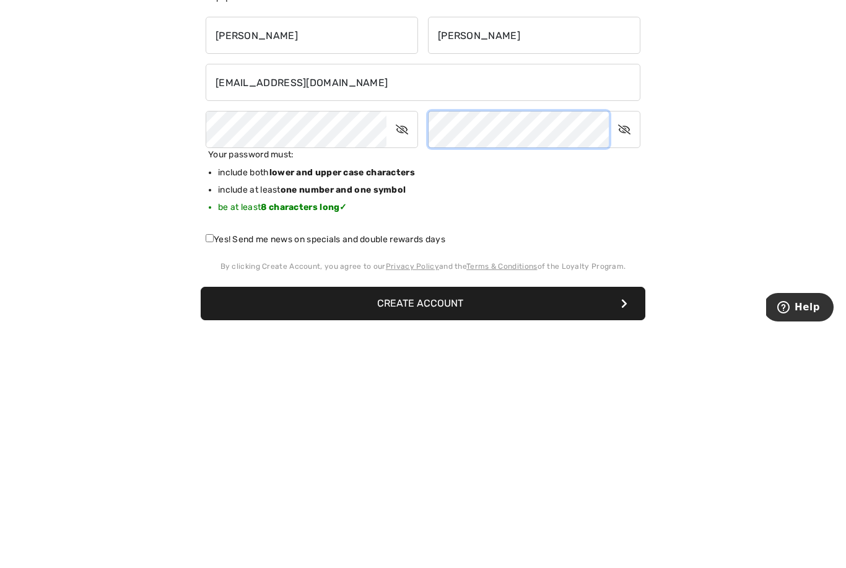
click at [423, 525] on button "Create Account" at bounding box center [423, 541] width 445 height 33
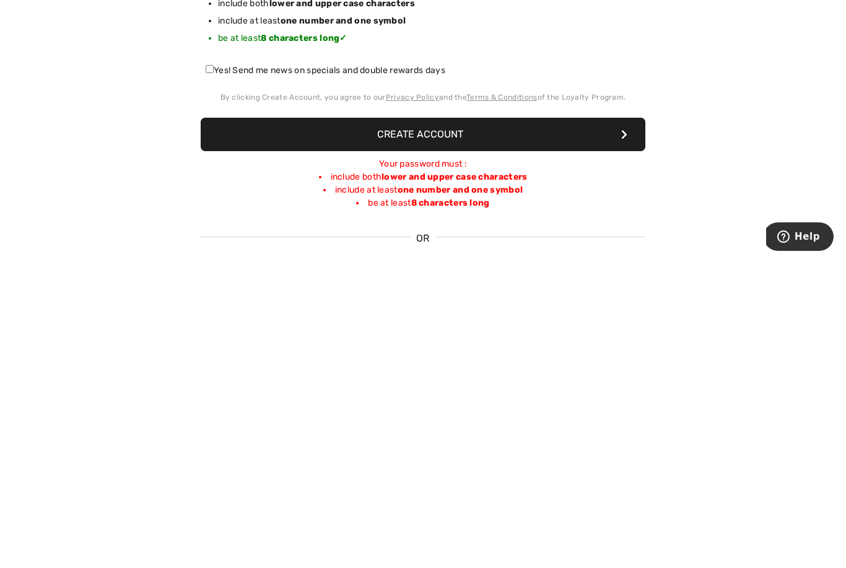
scroll to position [99, 0]
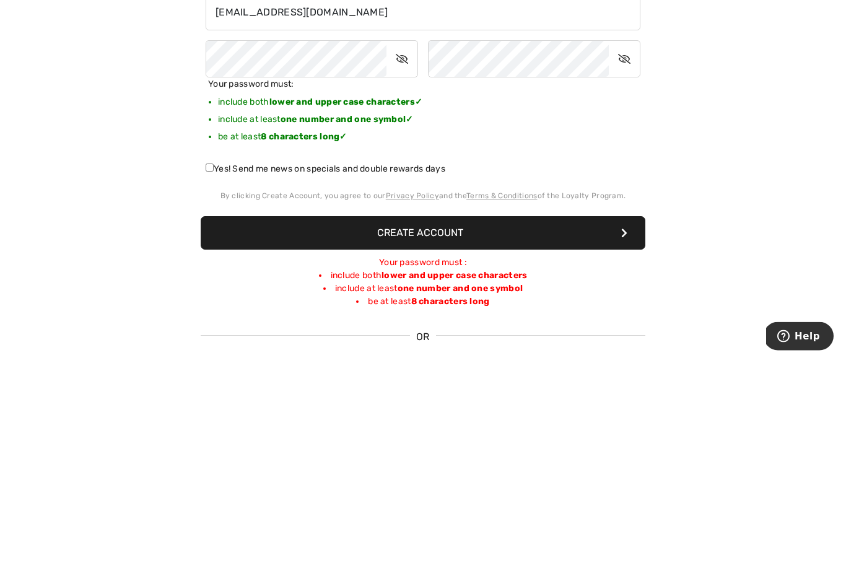
click at [437, 426] on button "Create Account" at bounding box center [423, 442] width 445 height 33
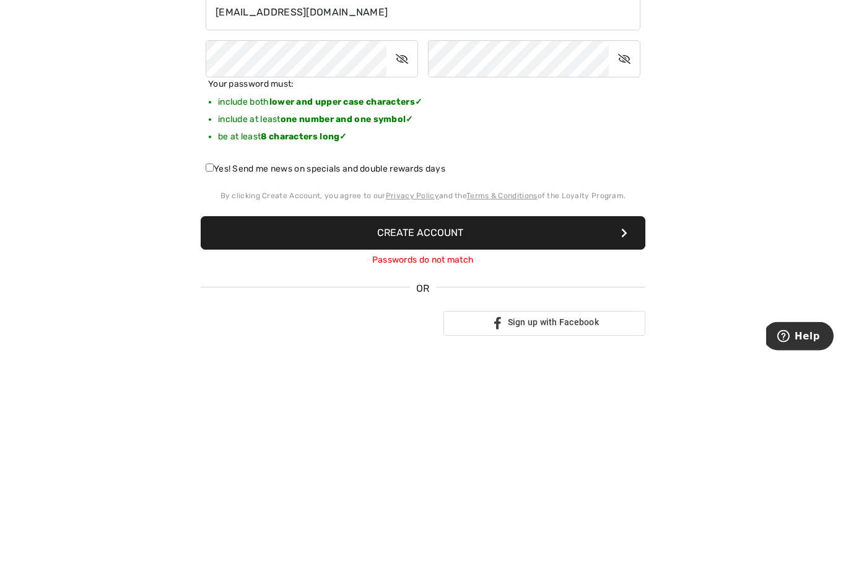
scroll to position [309, 0]
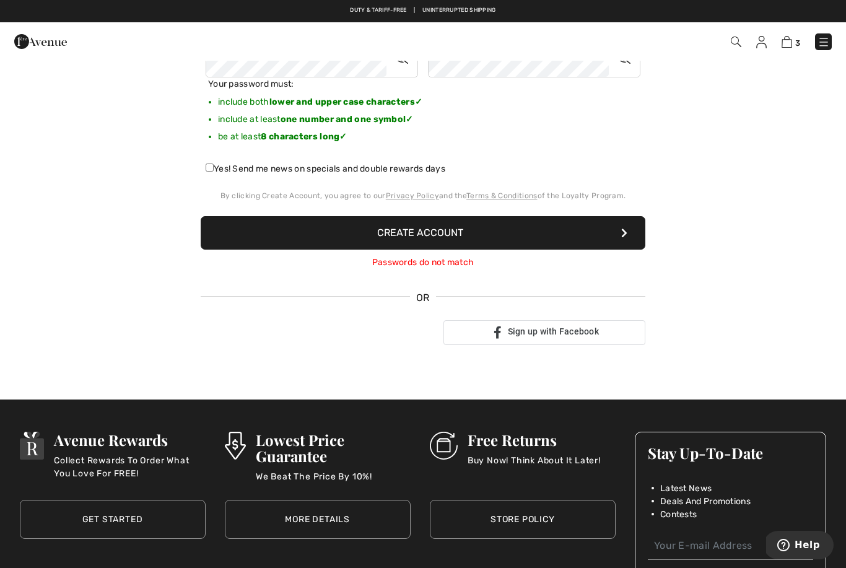
click at [441, 237] on button "Create Account" at bounding box center [423, 232] width 445 height 33
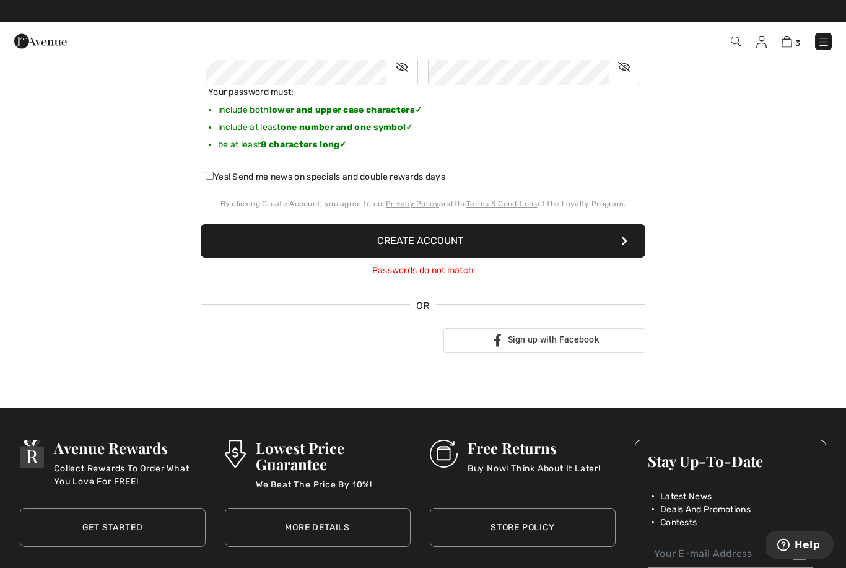
scroll to position [301, 0]
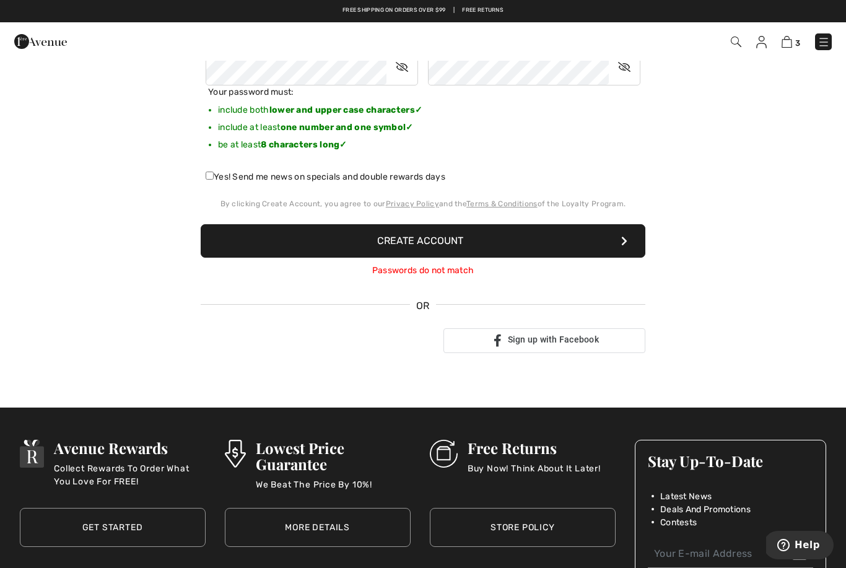
click at [400, 66] on icon at bounding box center [402, 67] width 31 height 29
click at [623, 73] on icon at bounding box center [624, 67] width 31 height 29
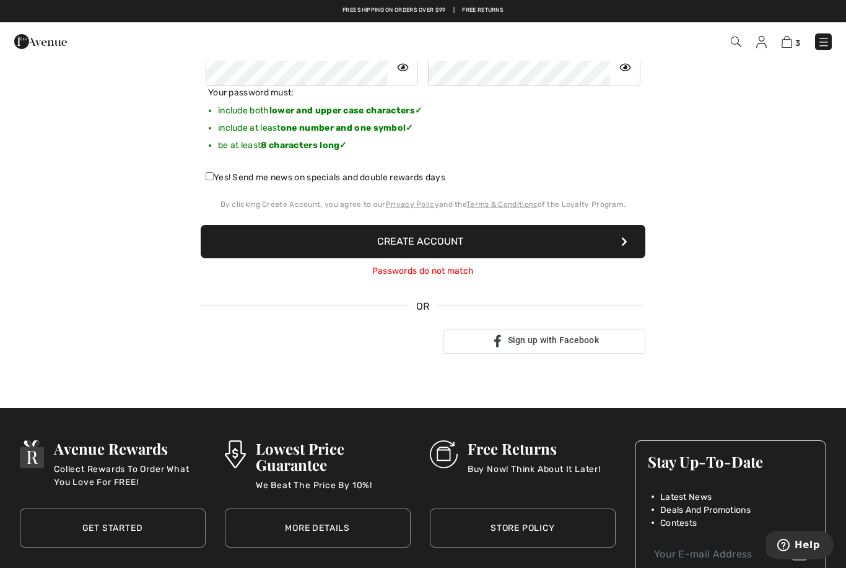
click at [438, 242] on button "Create Account" at bounding box center [423, 241] width 445 height 33
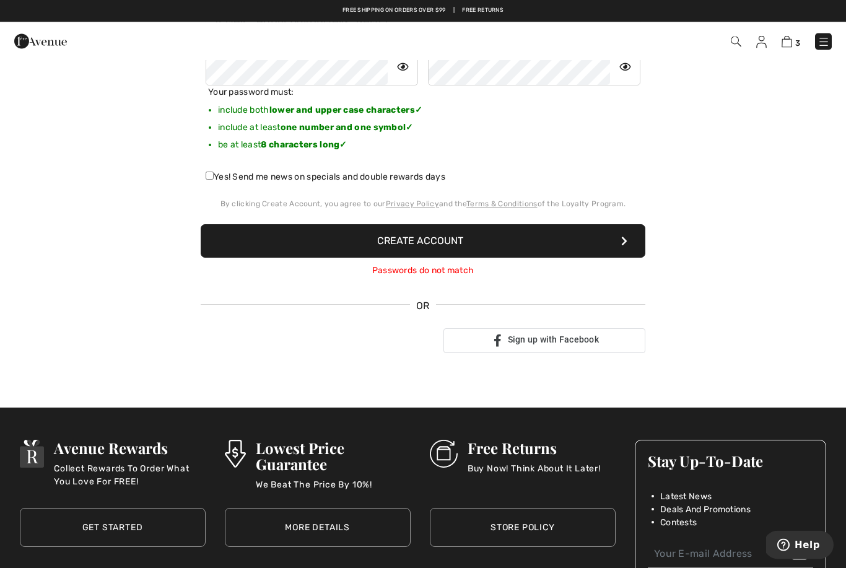
scroll to position [301, 0]
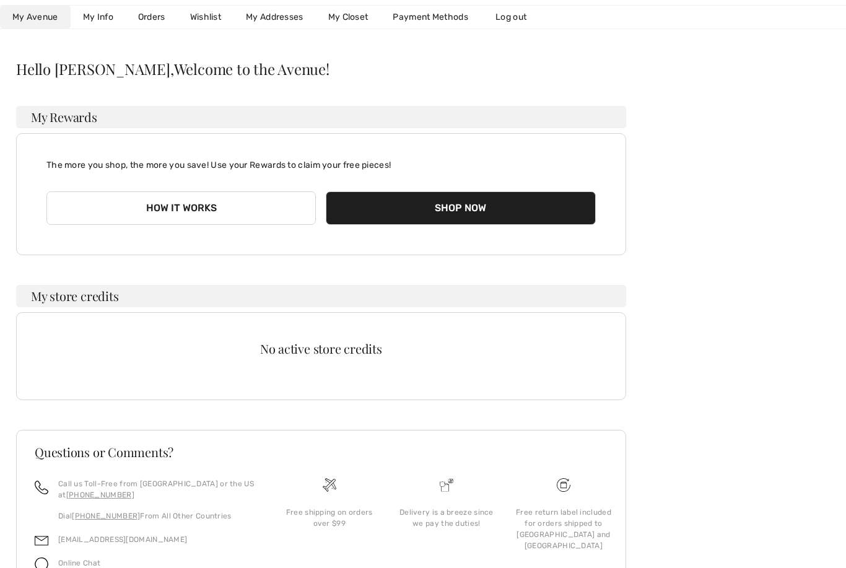
scroll to position [104, 0]
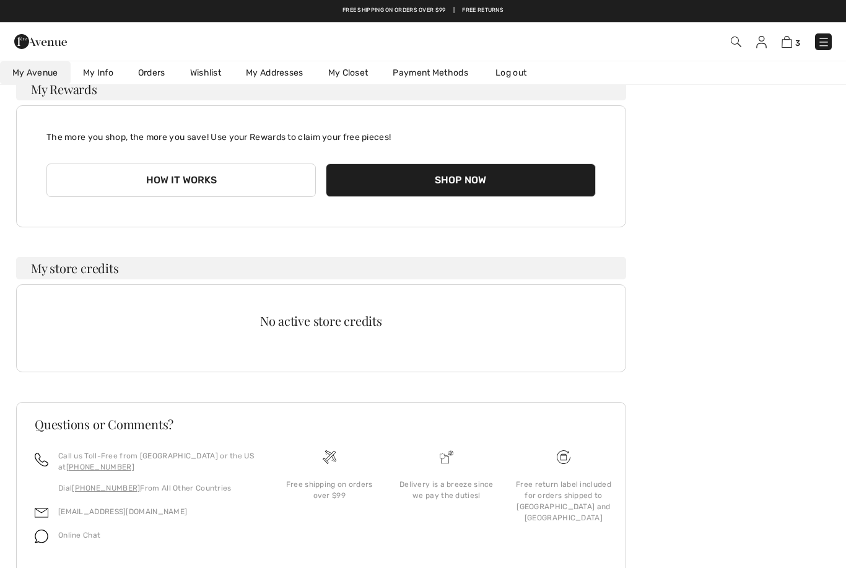
click at [460, 175] on button "Shop Now" at bounding box center [461, 180] width 270 height 33
click at [486, 164] on button "Shop Now" at bounding box center [461, 180] width 270 height 33
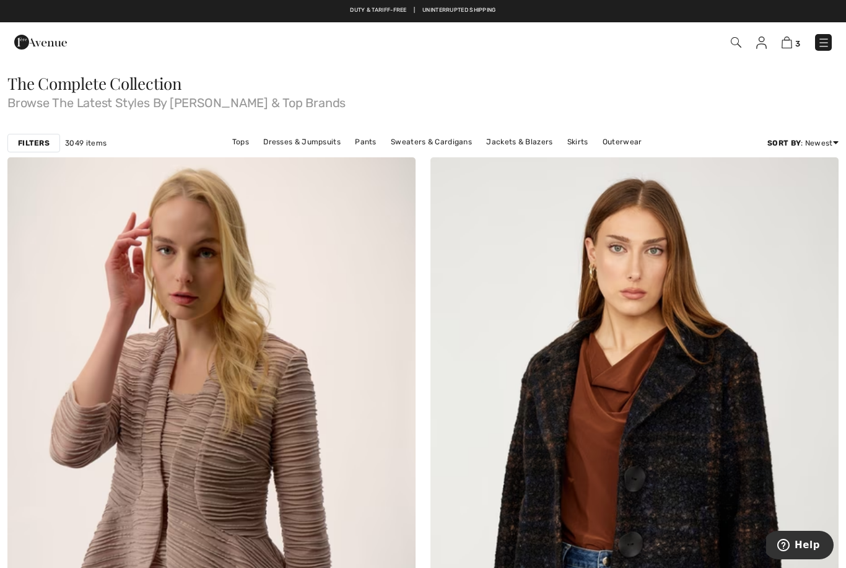
click at [788, 47] on img at bounding box center [787, 43] width 11 height 12
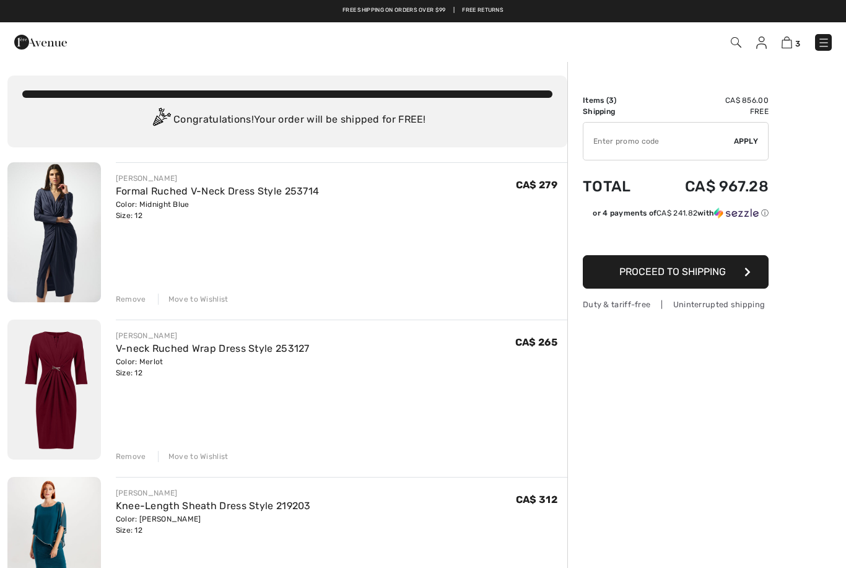
click at [627, 138] on input "TEXT" at bounding box center [659, 141] width 151 height 37
type input "NEW15"
click at [679, 276] on span "Proceed to Shipping" at bounding box center [673, 272] width 107 height 12
click at [749, 143] on span "Apply" at bounding box center [746, 141] width 25 height 11
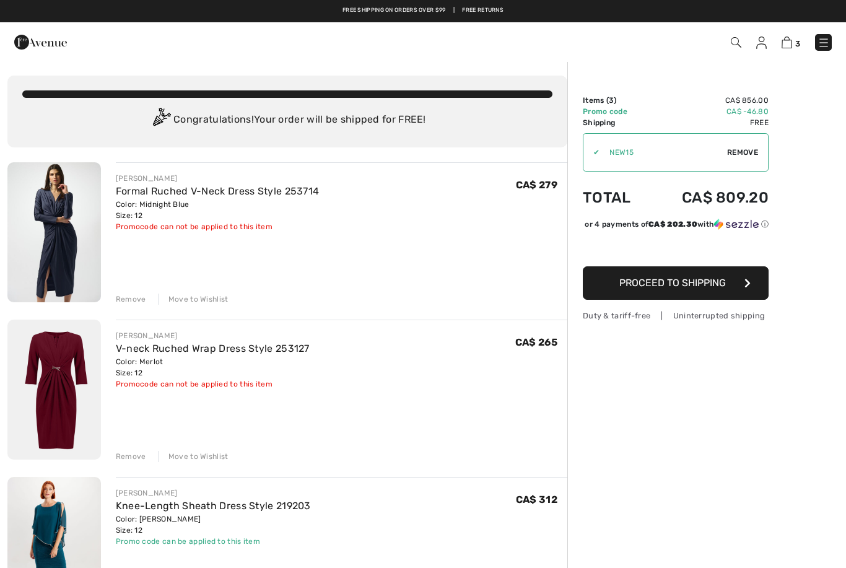
click at [701, 289] on span "Proceed to Shipping" at bounding box center [673, 283] width 107 height 12
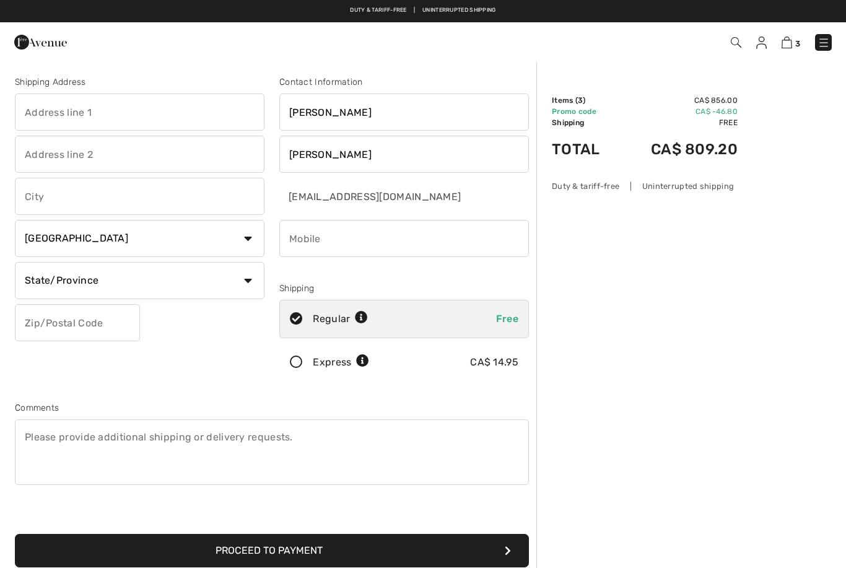
click at [56, 107] on input "text" at bounding box center [140, 112] width 250 height 37
type input "[STREET_ADDRESS][PERSON_NAME]"
click at [45, 197] on input "text" at bounding box center [140, 196] width 250 height 37
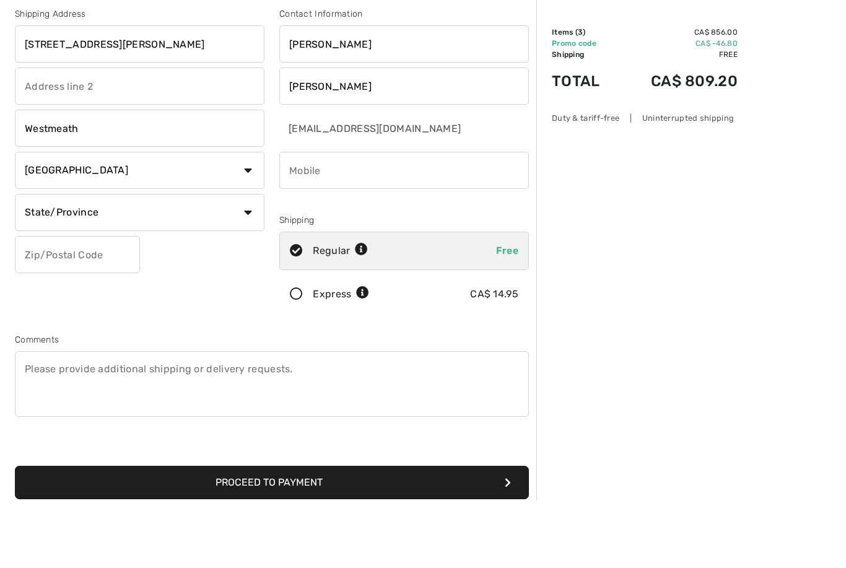
type input "Westmeath"
click at [247, 262] on select "State/Province [GEOGRAPHIC_DATA] [GEOGRAPHIC_DATA] [GEOGRAPHIC_DATA] [GEOGRAPHI…" at bounding box center [140, 280] width 250 height 37
select select "ON"
click at [45, 255] on input "text" at bounding box center [77, 254] width 125 height 37
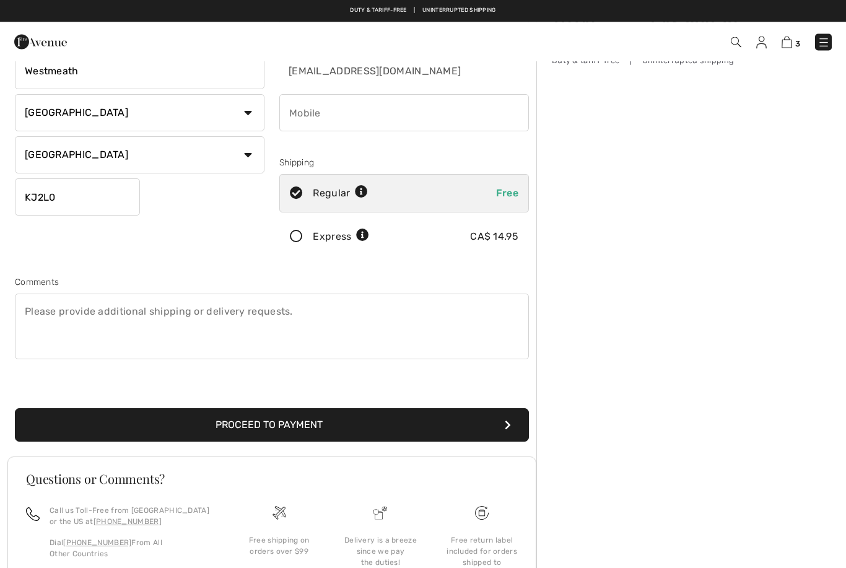
scroll to position [124, 0]
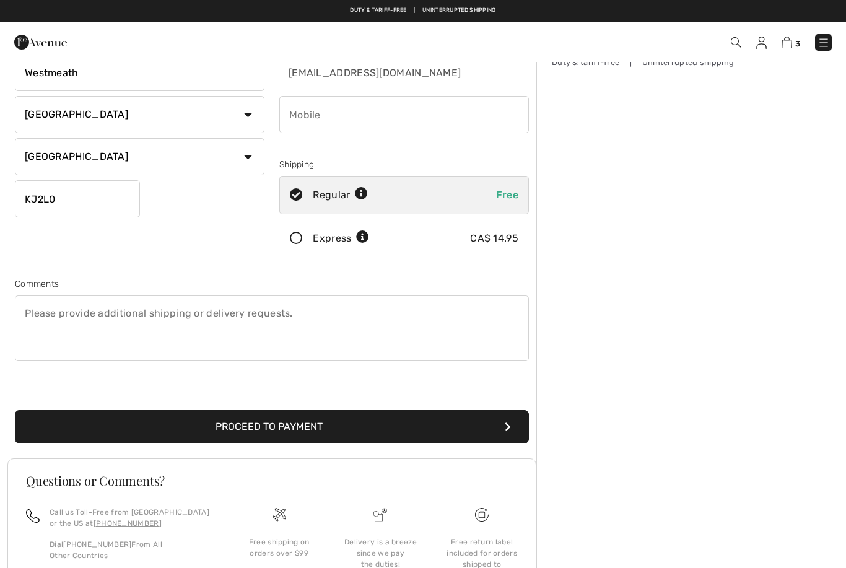
type input "KJ2L0"
click at [286, 425] on button "Proceed to Payment" at bounding box center [272, 426] width 514 height 33
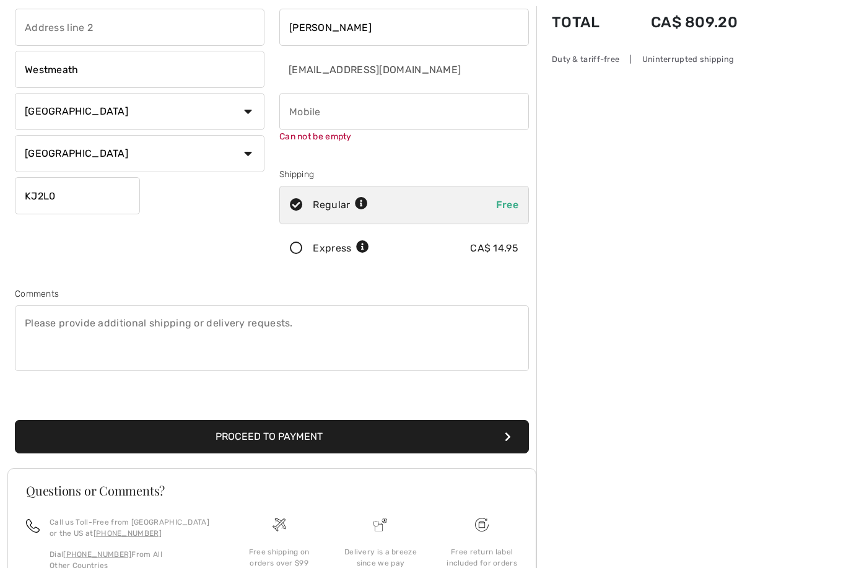
scroll to position [131, 0]
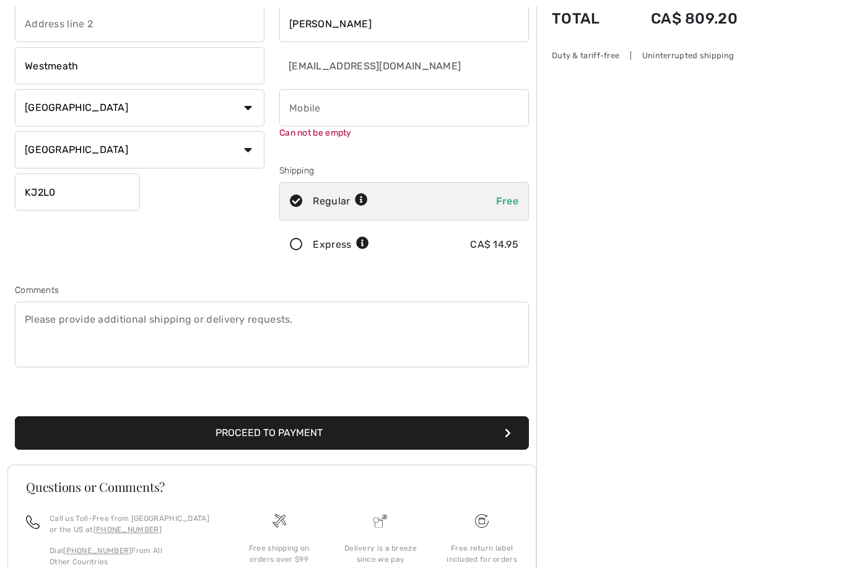
click at [328, 113] on input "phone" at bounding box center [404, 107] width 250 height 37
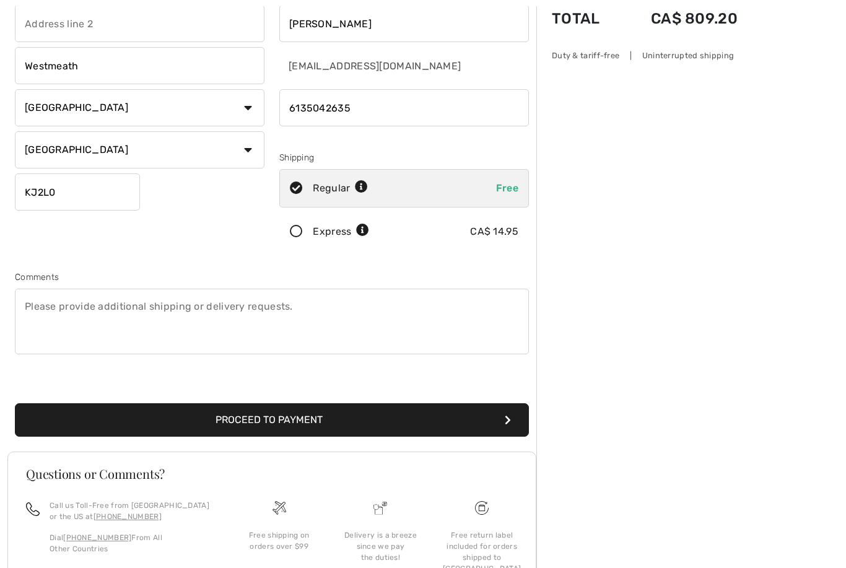
type input "6135042635"
click at [340, 426] on button "Proceed to Payment" at bounding box center [272, 419] width 514 height 33
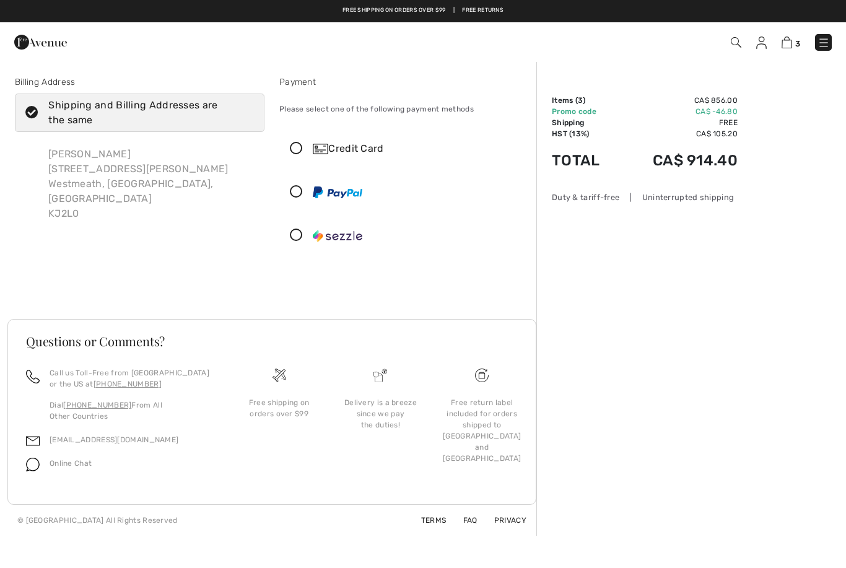
click at [299, 143] on icon at bounding box center [296, 149] width 33 height 13
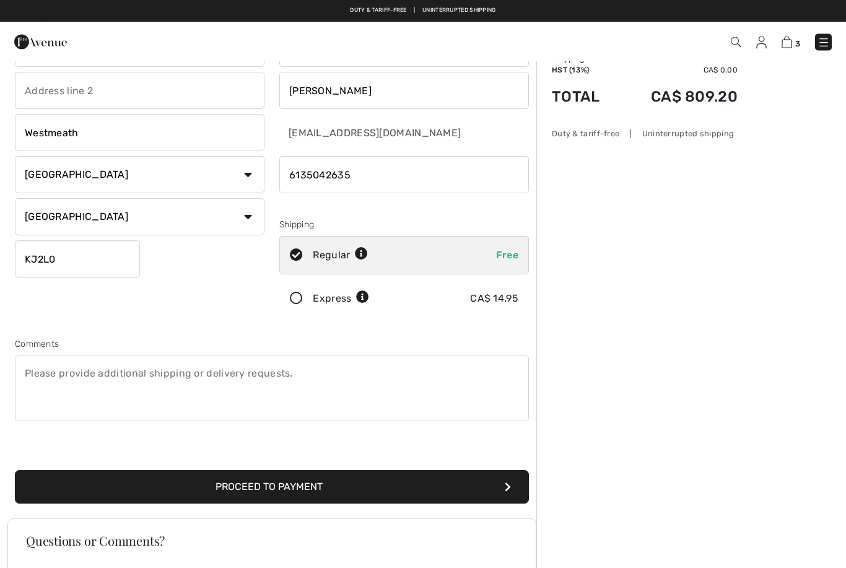
scroll to position [64, 0]
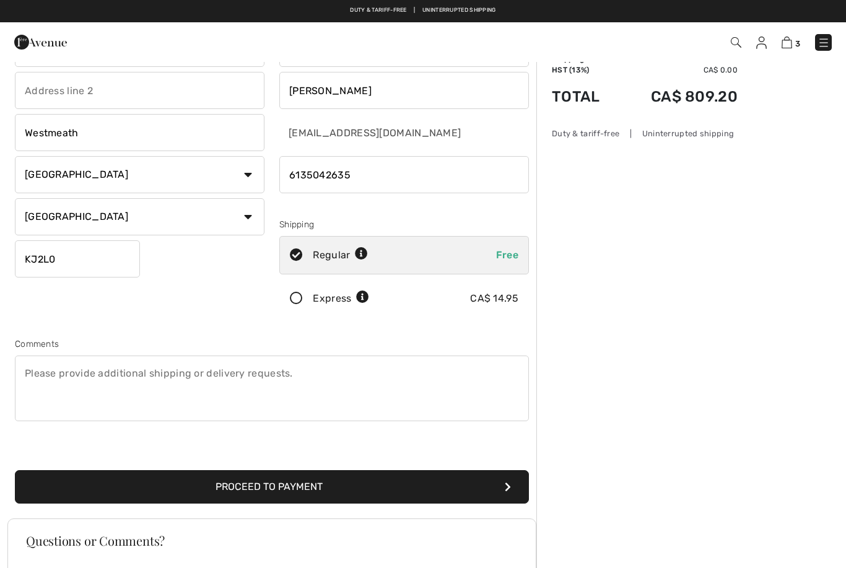
click at [32, 255] on input "KJ2L0" at bounding box center [77, 258] width 125 height 37
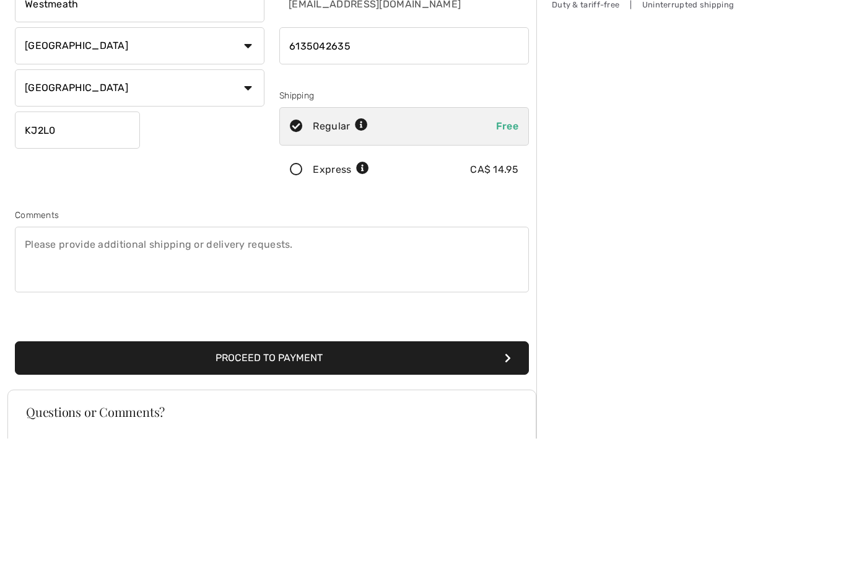
click at [74, 241] on input "KJ2L0" at bounding box center [77, 259] width 125 height 37
type input "K"
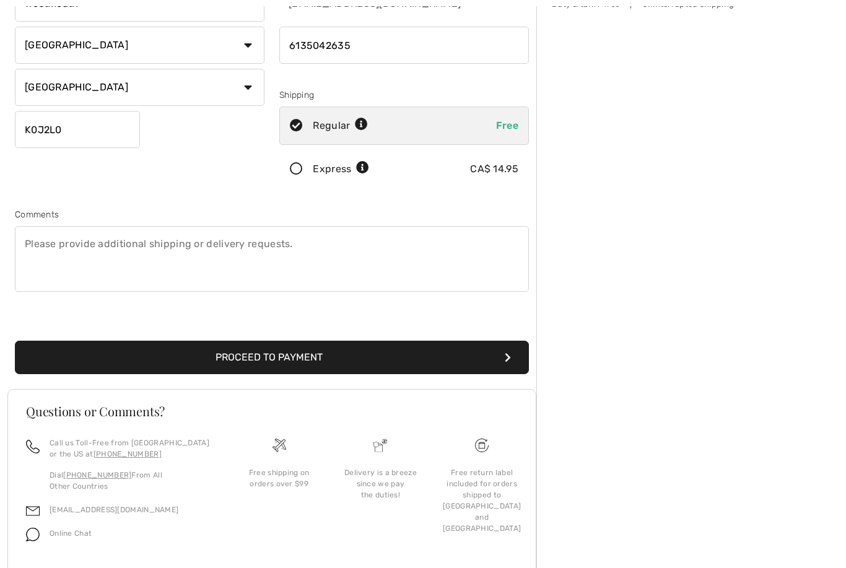
type input "K0J2L0"
click at [294, 356] on button "Proceed to Payment" at bounding box center [272, 357] width 514 height 33
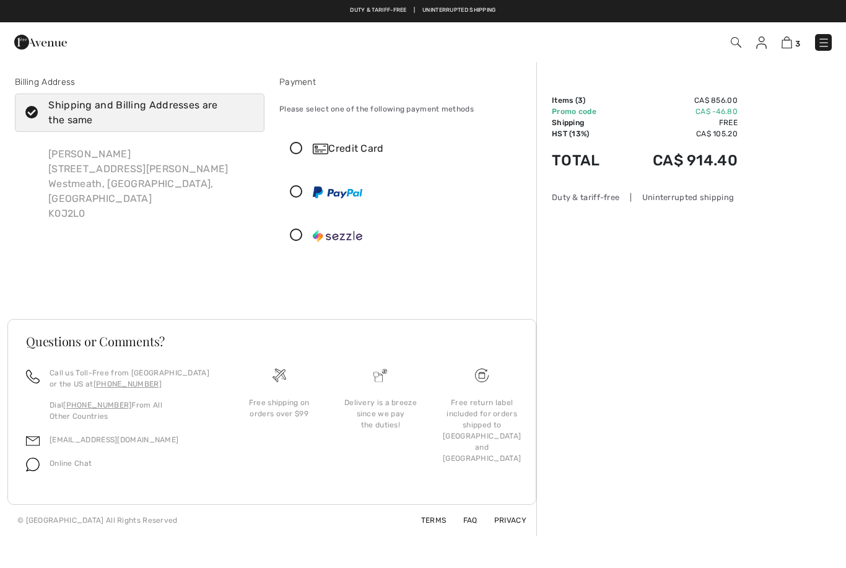
click at [304, 150] on icon at bounding box center [296, 149] width 33 height 13
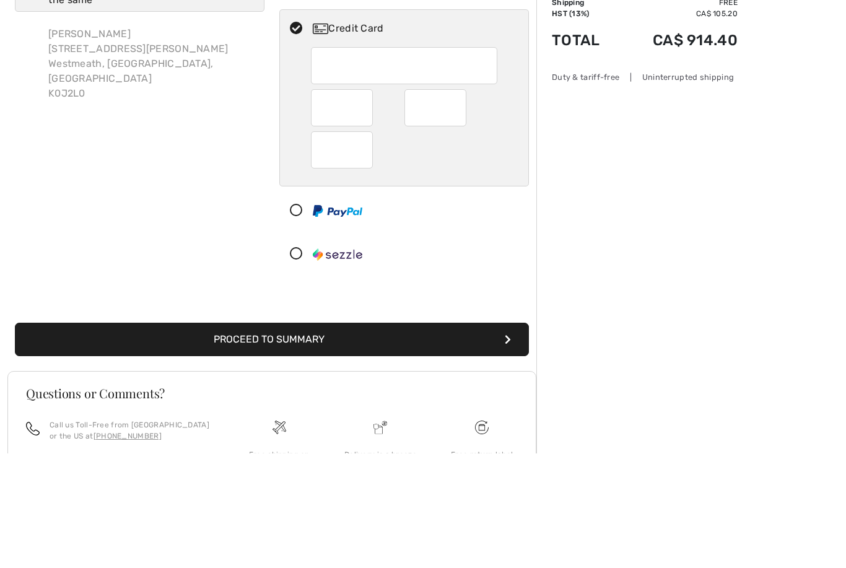
scroll to position [100, 0]
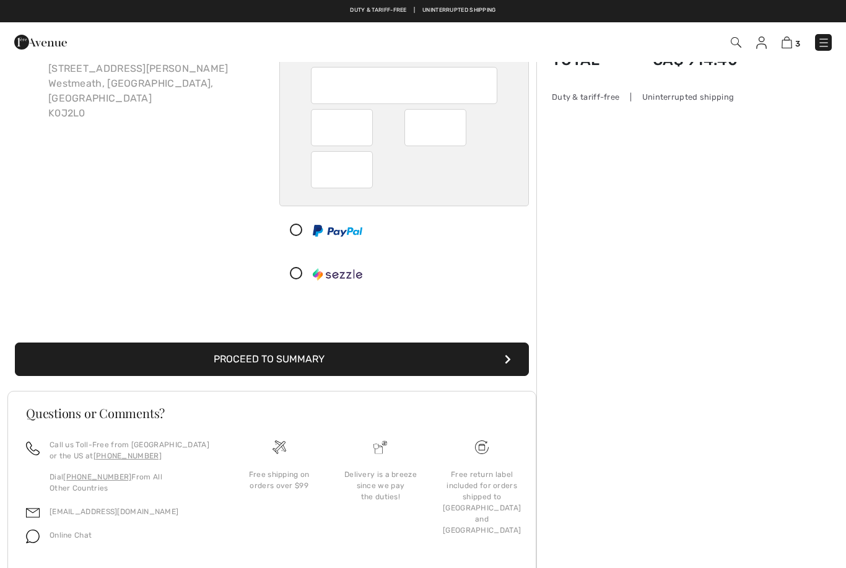
click at [312, 360] on button "Proceed to Summary" at bounding box center [272, 359] width 514 height 33
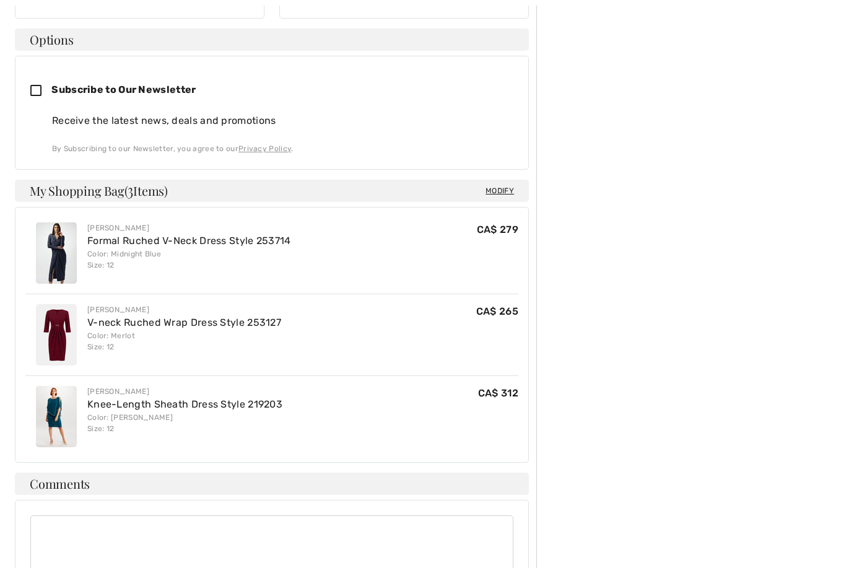
scroll to position [367, 0]
click at [38, 85] on icon at bounding box center [40, 91] width 21 height 13
checkbox input "true"
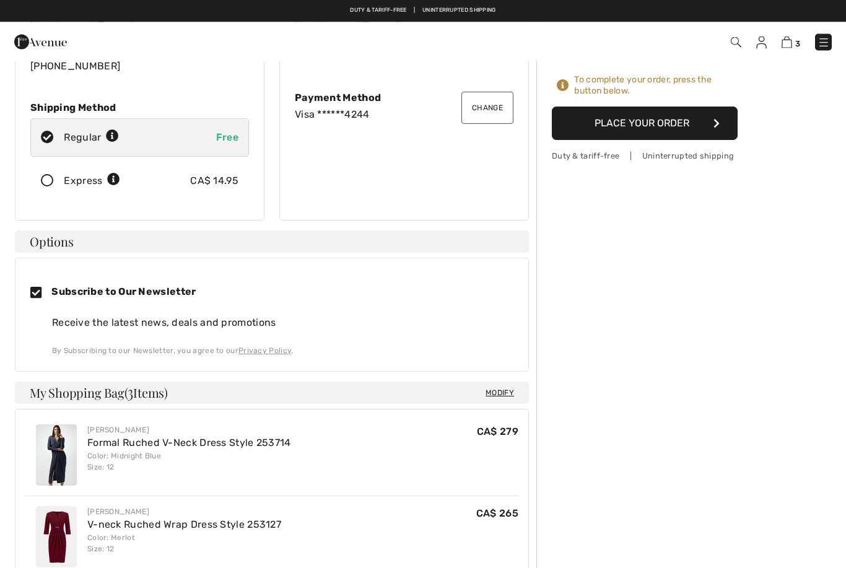
scroll to position [0, 0]
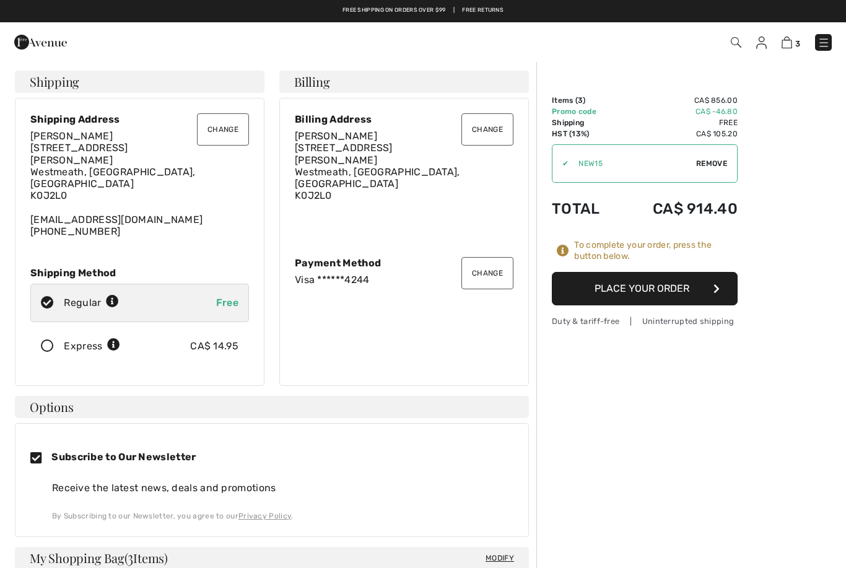
click at [645, 291] on button "Place Your Order" at bounding box center [645, 288] width 186 height 33
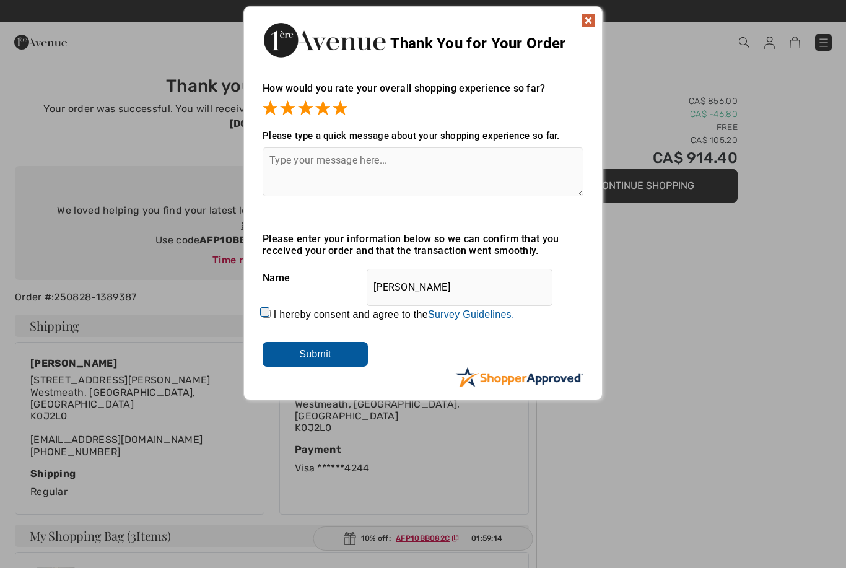
click at [588, 22] on img at bounding box center [588, 20] width 15 height 15
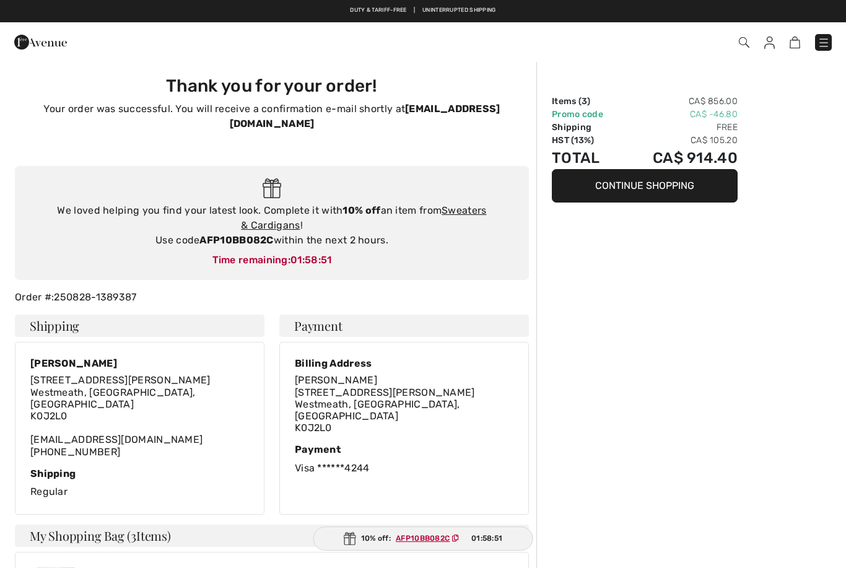
click at [474, 204] on link "Sweaters & Cardigans" at bounding box center [363, 217] width 245 height 27
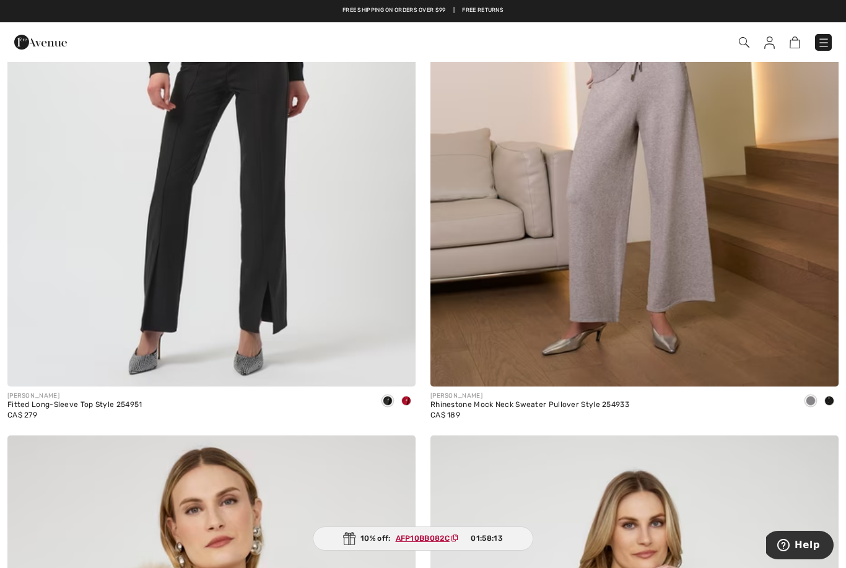
scroll to position [8575, 0]
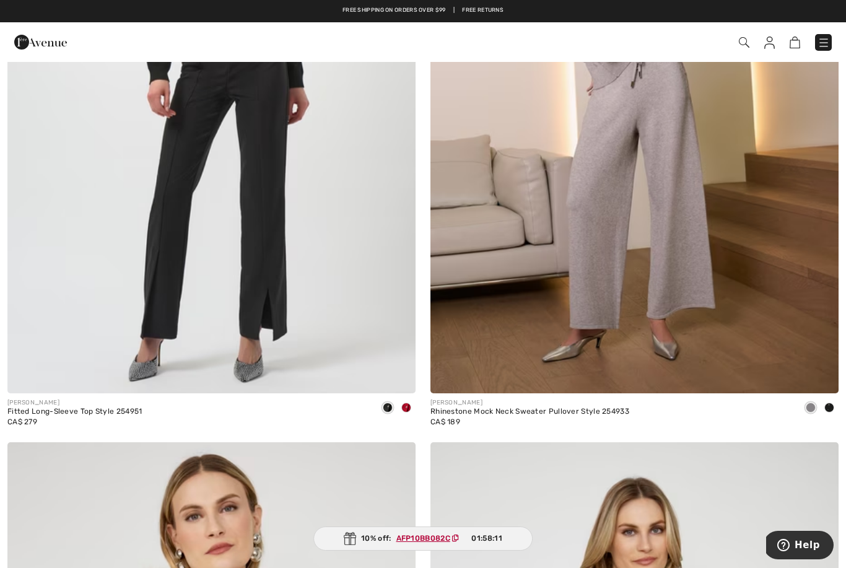
click at [408, 403] on span at bounding box center [407, 408] width 10 height 10
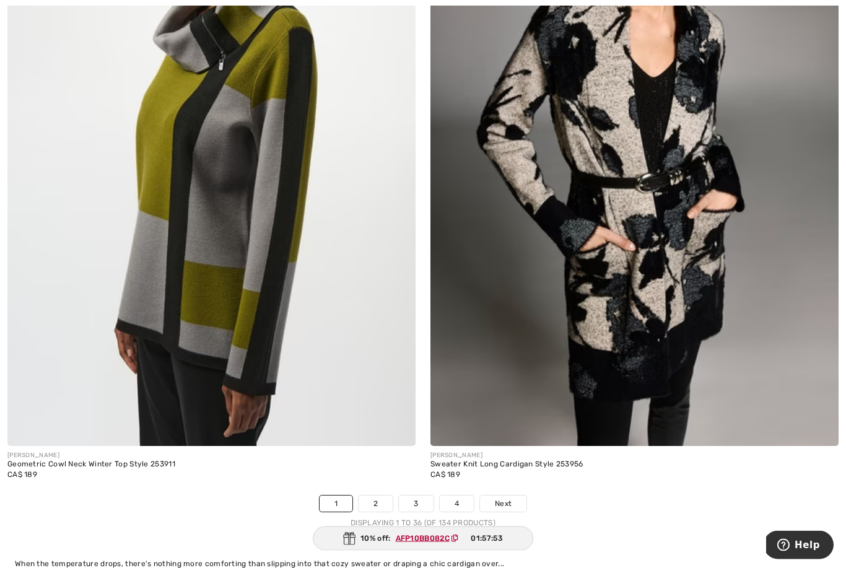
scroll to position [11829, 0]
click at [513, 496] on link "Next" at bounding box center [503, 504] width 46 height 16
click at [508, 498] on span "Next" at bounding box center [503, 503] width 17 height 11
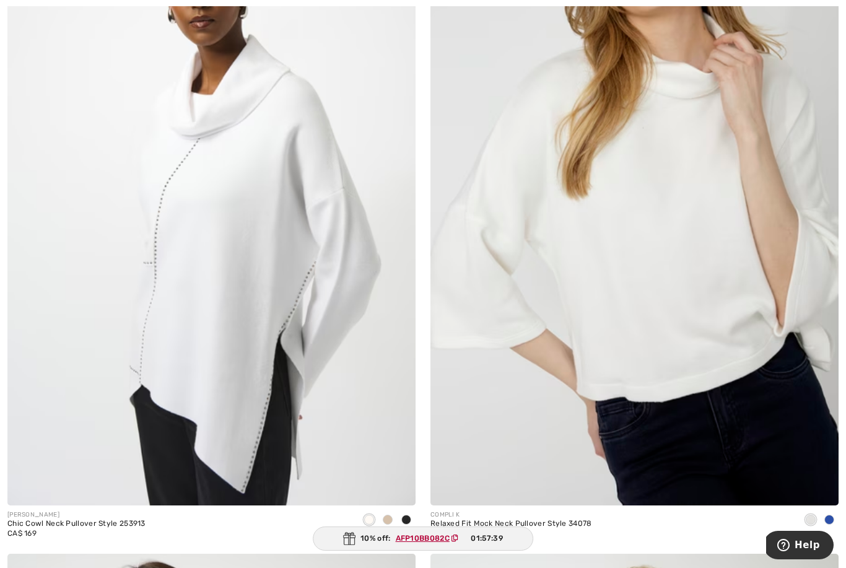
scroll to position [271, 0]
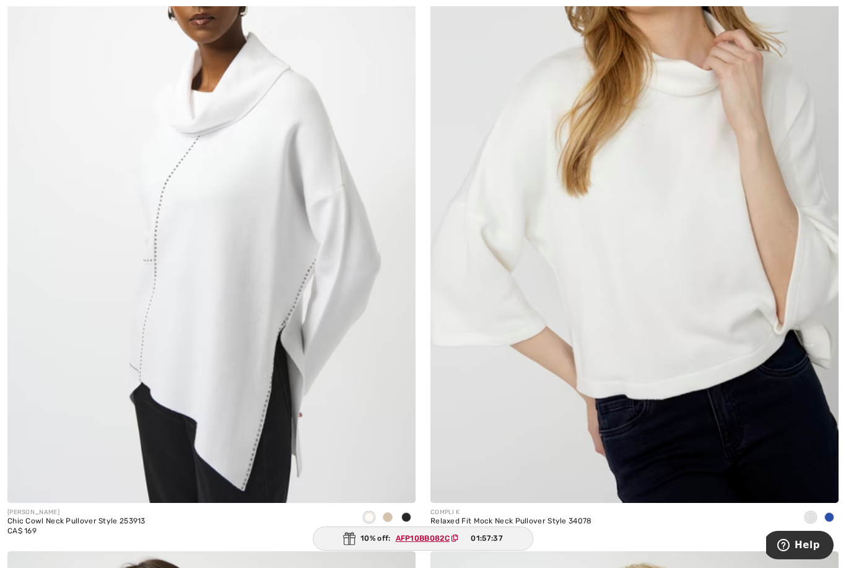
click at [409, 518] on span at bounding box center [407, 517] width 10 height 10
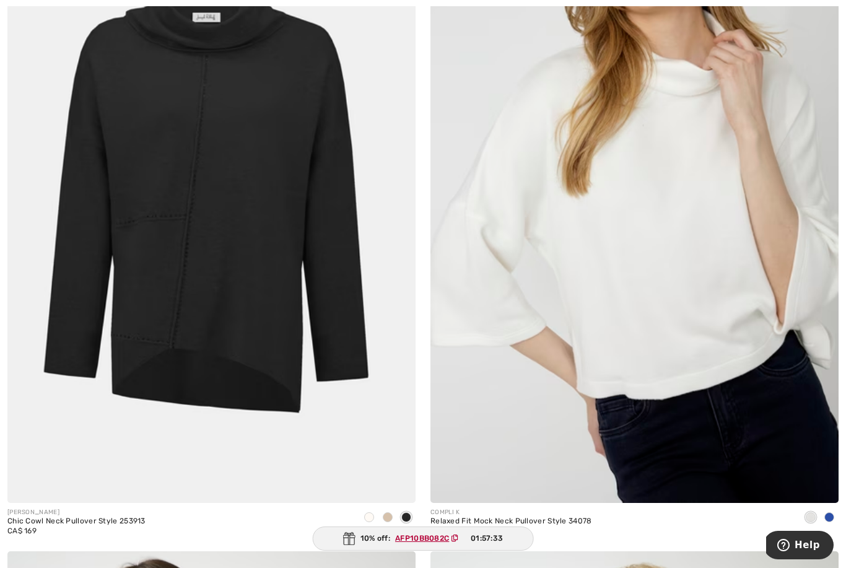
click at [388, 514] on span at bounding box center [388, 517] width 10 height 10
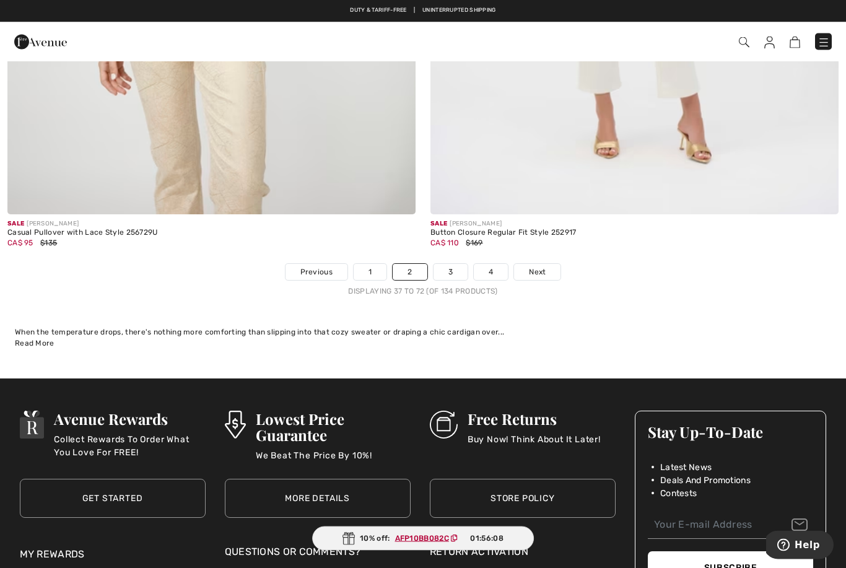
scroll to position [12061, 0]
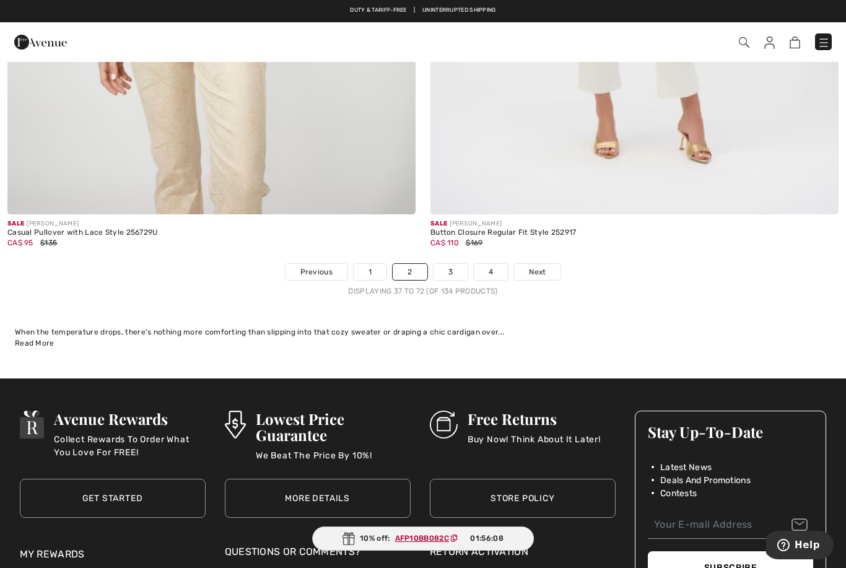
click at [552, 264] on link "Next" at bounding box center [537, 272] width 46 height 16
click at [541, 266] on span "Next" at bounding box center [537, 271] width 17 height 11
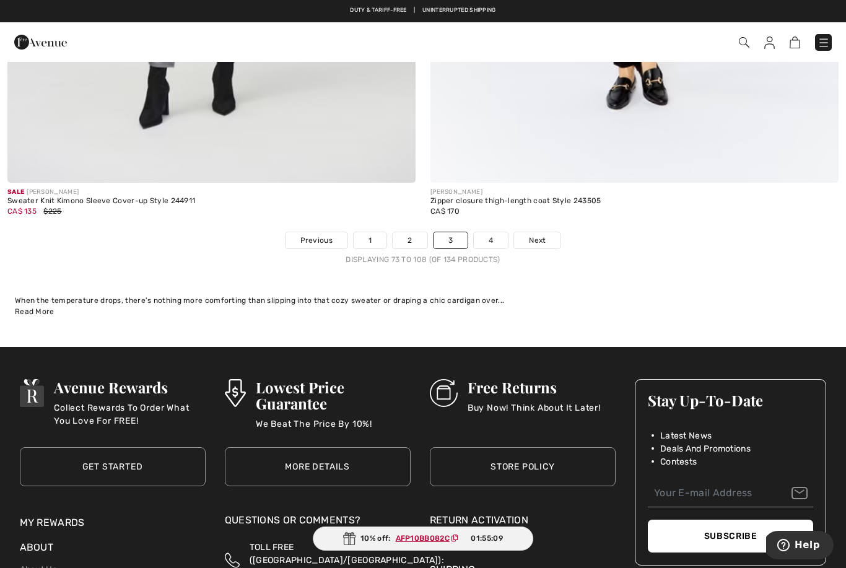
scroll to position [12081, 0]
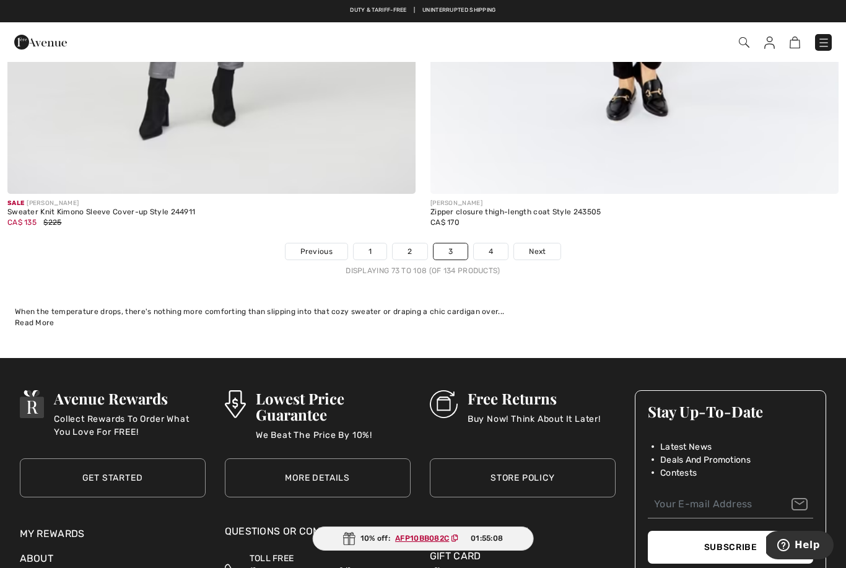
click at [547, 244] on link "Next" at bounding box center [537, 252] width 46 height 16
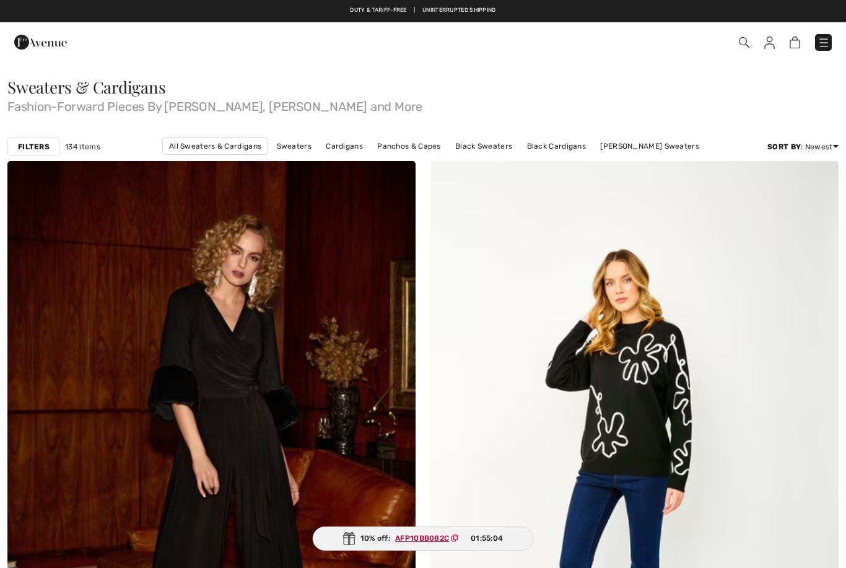
checkbox input "true"
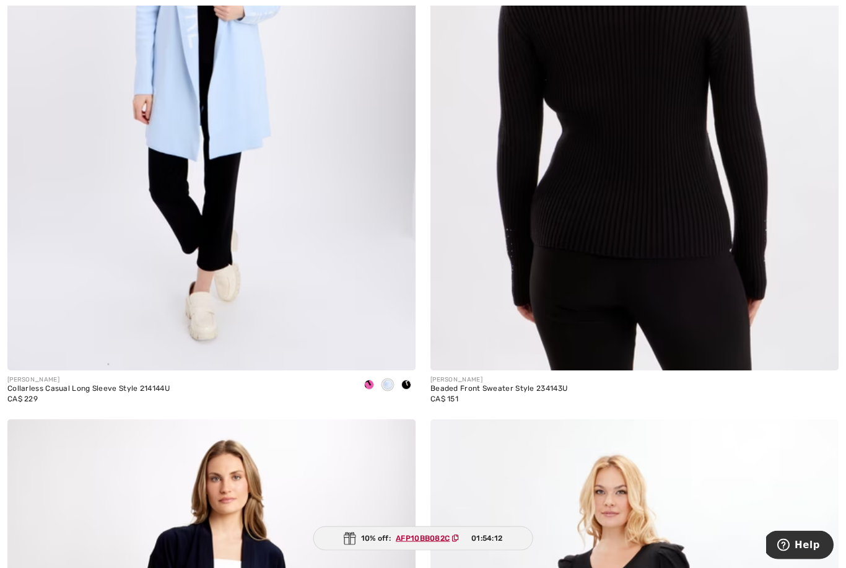
scroll to position [5823, 0]
click at [667, 313] on img at bounding box center [635, 64] width 408 height 613
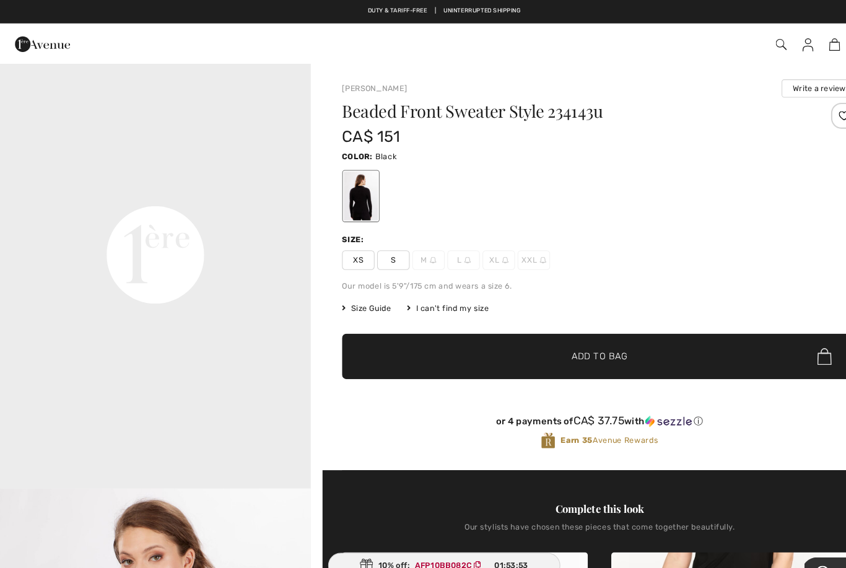
scroll to position [930, 0]
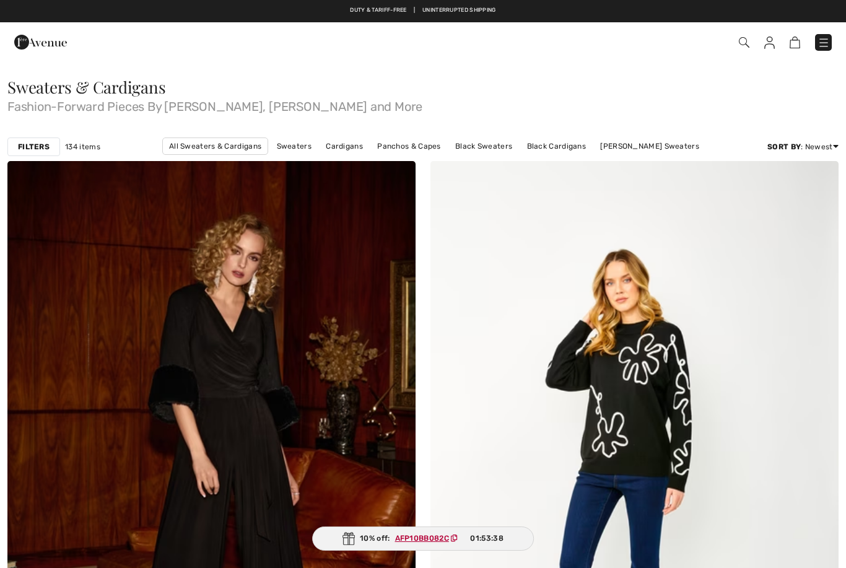
scroll to position [5863, 0]
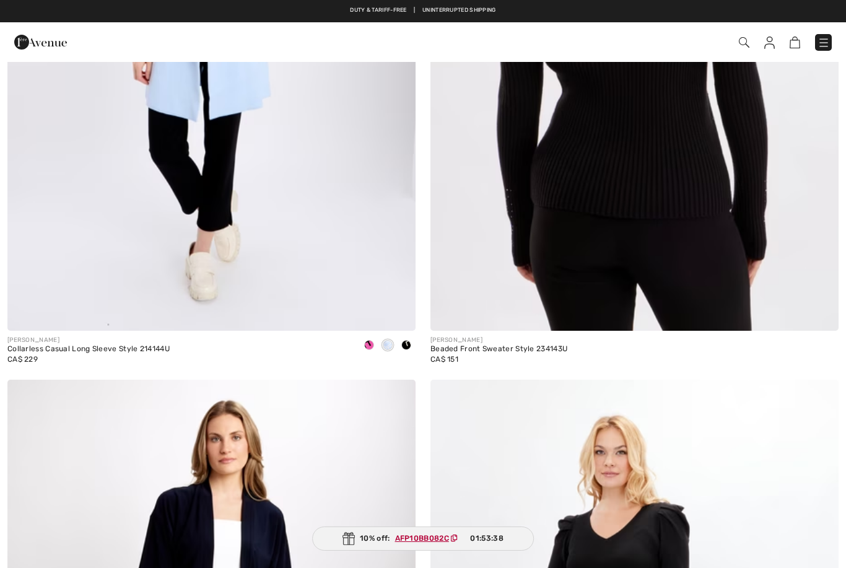
checkbox input "true"
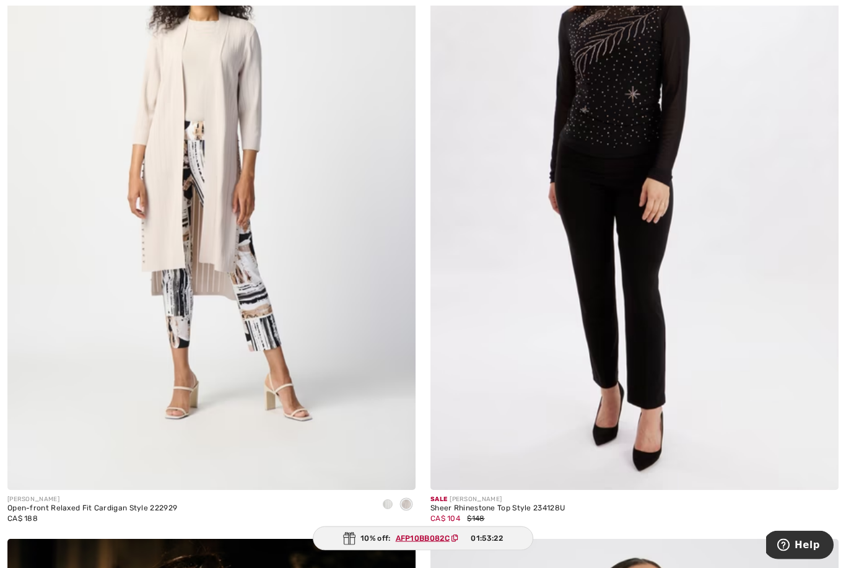
scroll to position [7027, 0]
click at [703, 325] on img at bounding box center [635, 183] width 408 height 613
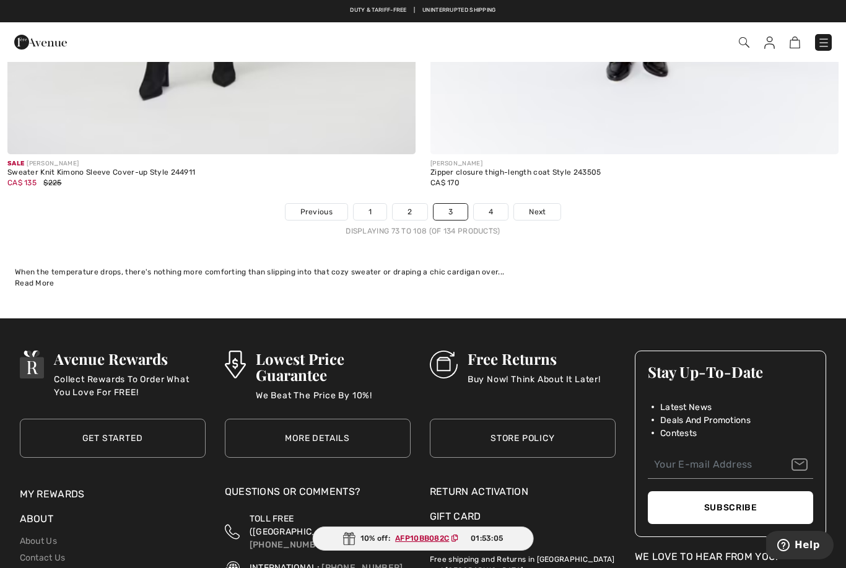
click at [546, 206] on span "Next" at bounding box center [537, 211] width 17 height 11
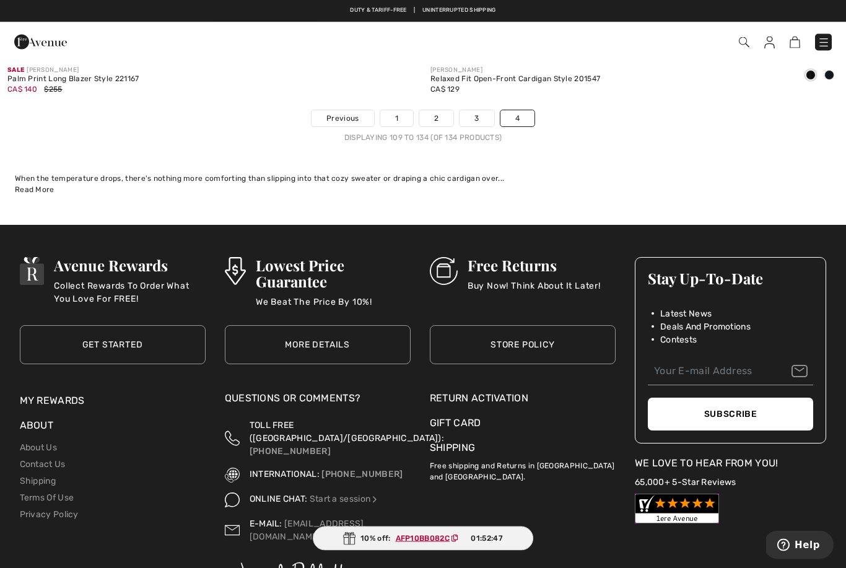
scroll to position [8908, 0]
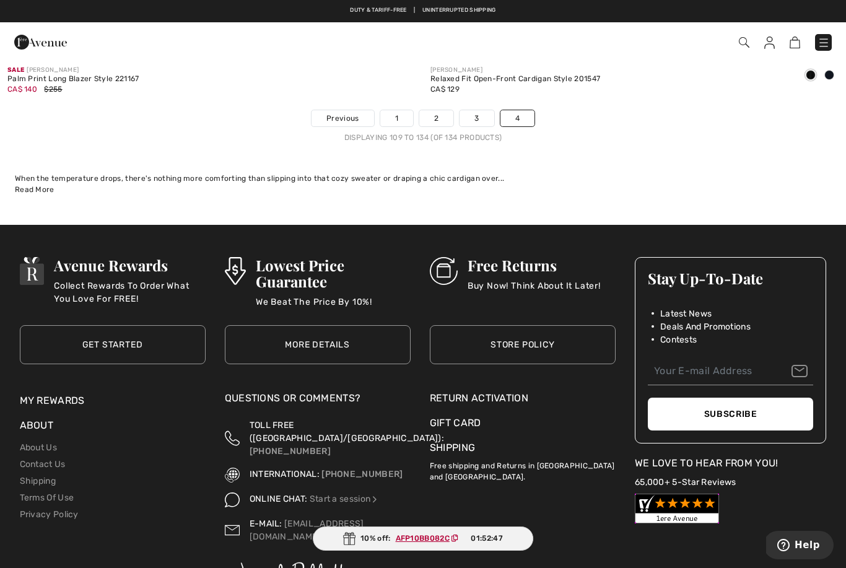
click at [524, 111] on link "4" at bounding box center [518, 118] width 34 height 16
